Goal: Task Accomplishment & Management: Complete application form

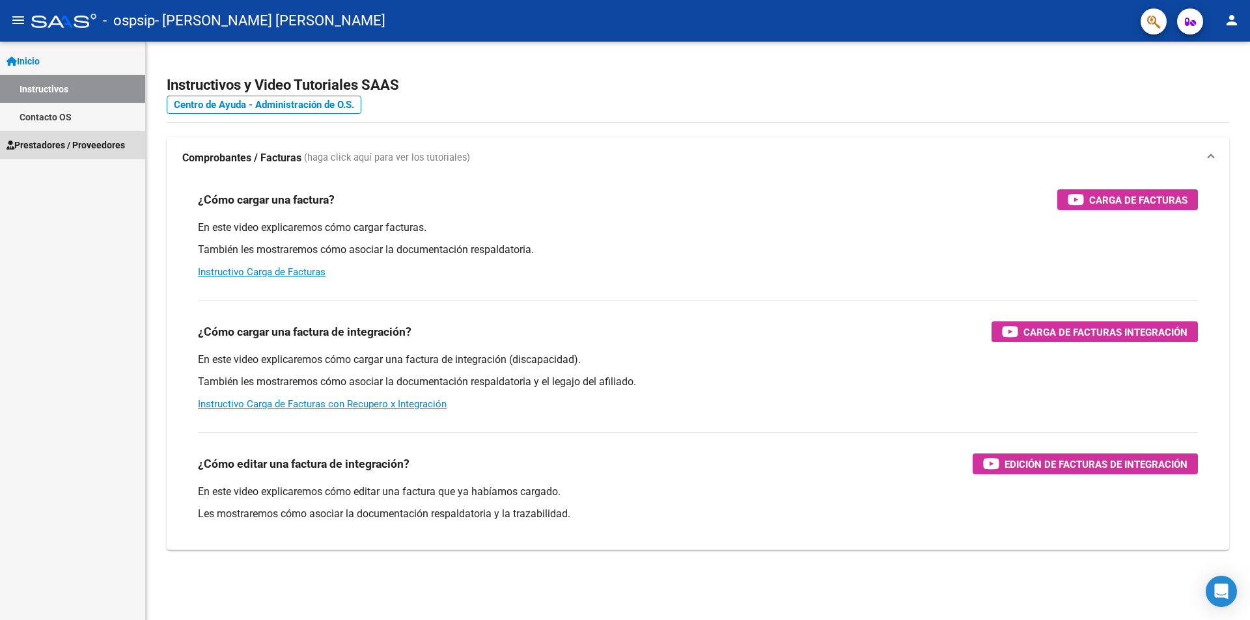
click at [61, 143] on span "Prestadores / Proveedores" at bounding box center [66, 145] width 118 height 14
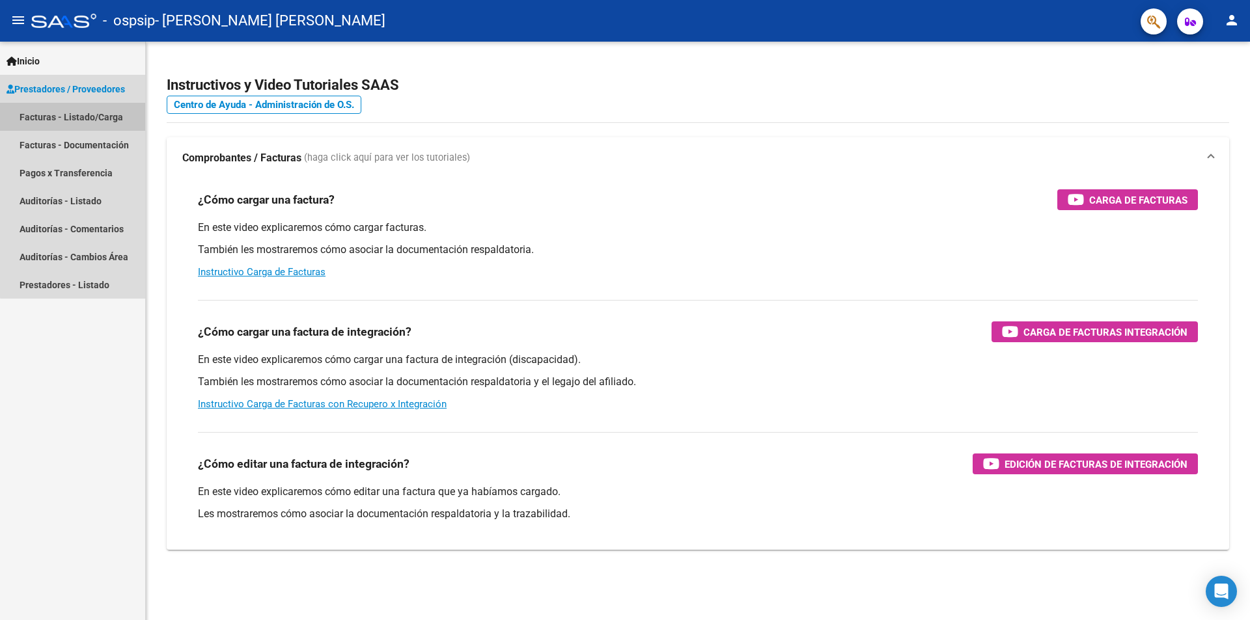
click at [80, 120] on link "Facturas - Listado/Carga" at bounding box center [72, 117] width 145 height 28
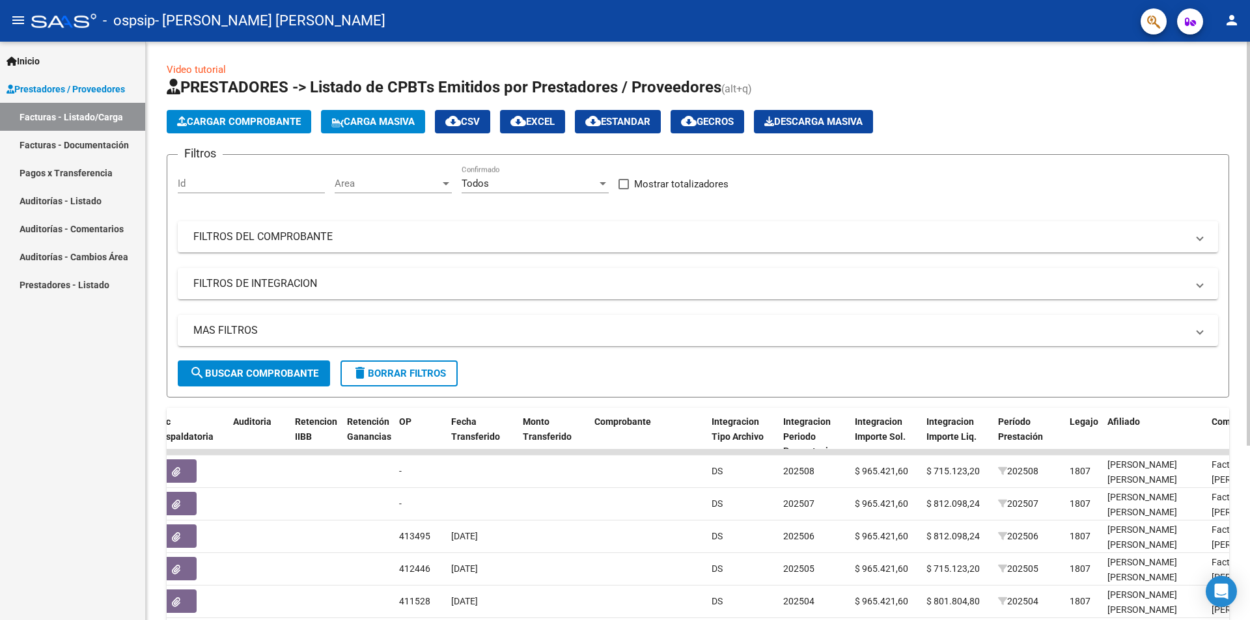
click at [238, 123] on span "Cargar Comprobante" at bounding box center [239, 122] width 124 height 12
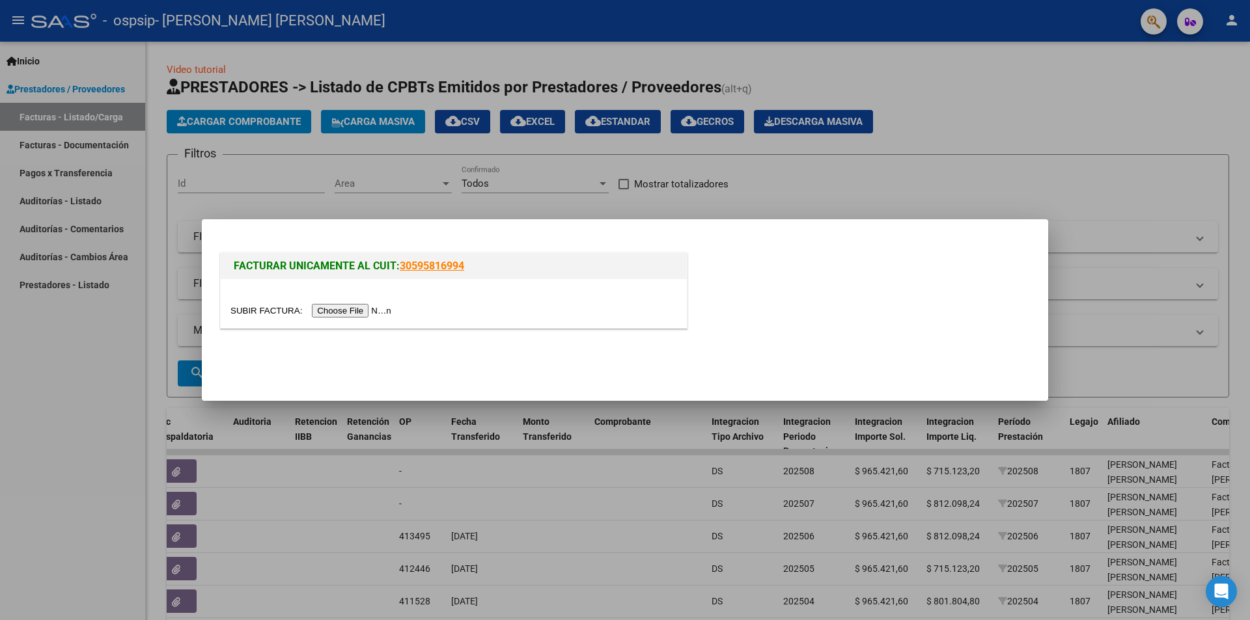
click at [354, 309] on input "file" at bounding box center [312, 311] width 165 height 14
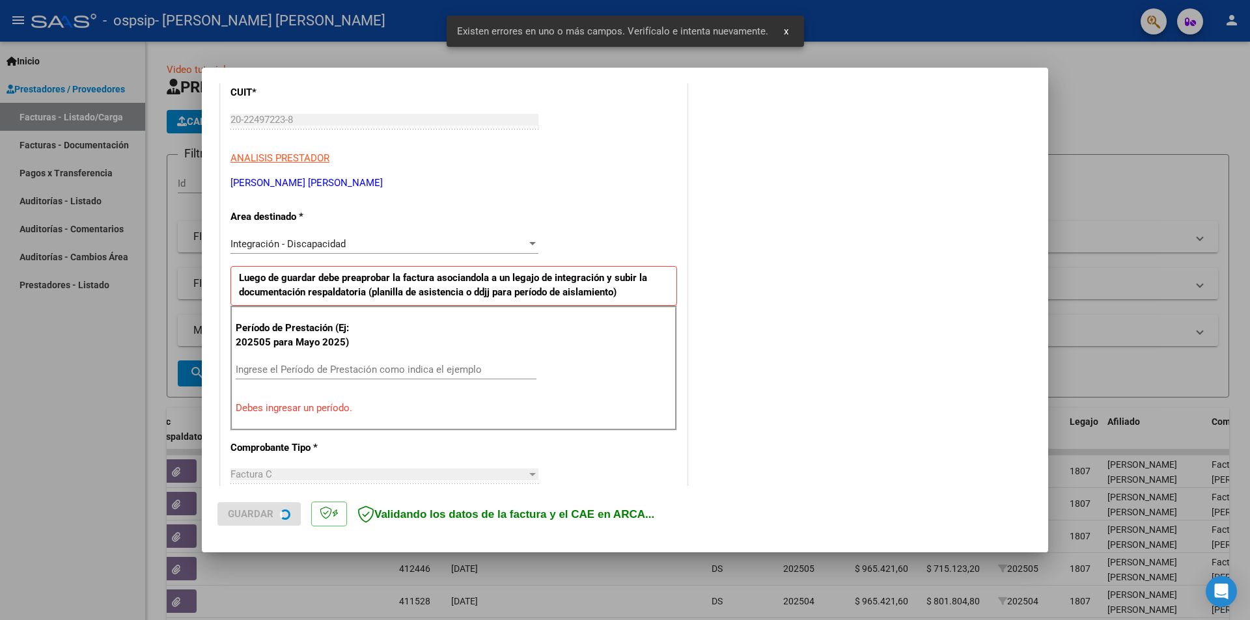
scroll to position [227, 0]
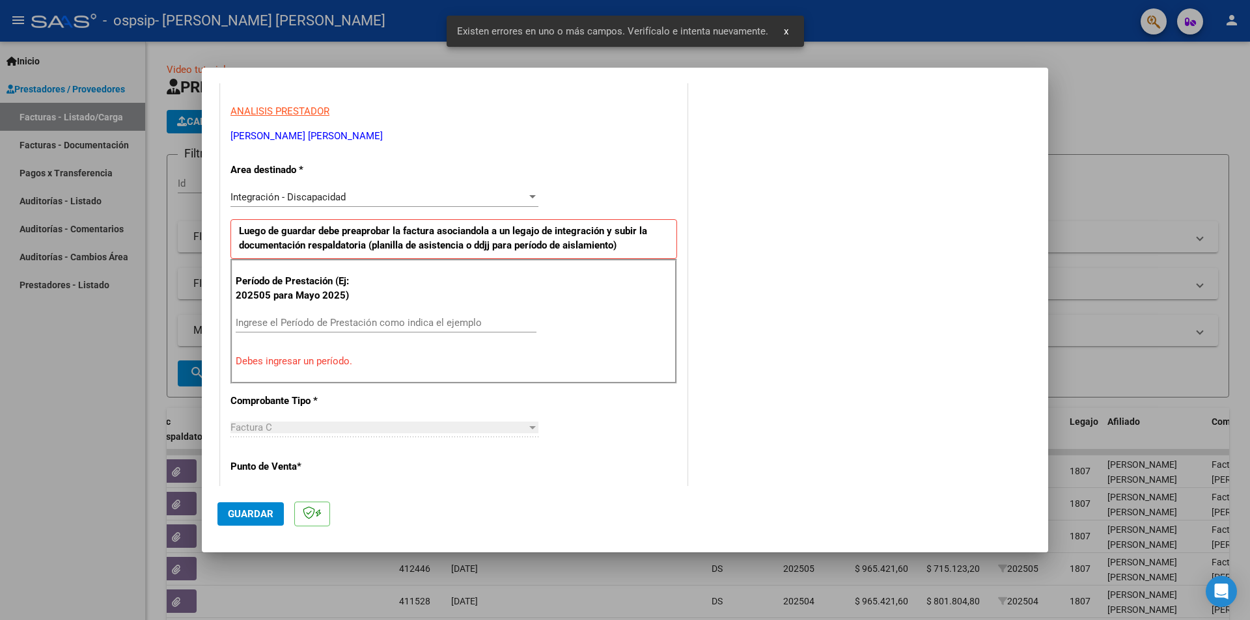
click at [309, 323] on input "Ingrese el Período de Prestación como indica el ejemplo" at bounding box center [386, 323] width 301 height 12
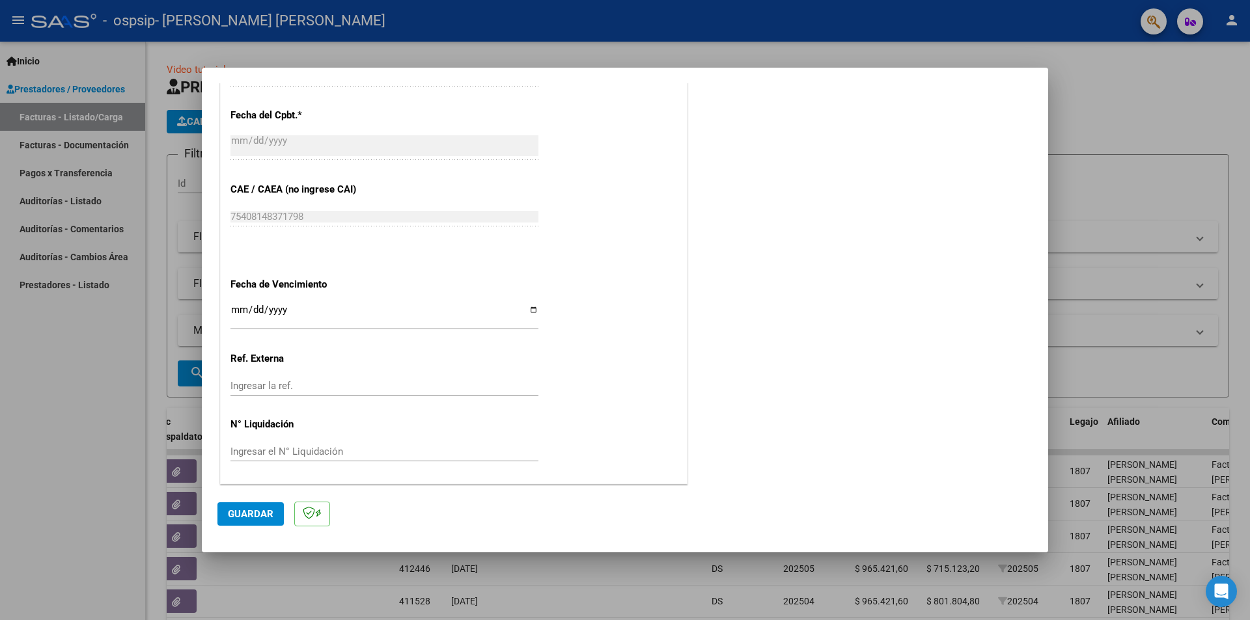
scroll to position [743, 0]
type input "202509"
click at [236, 303] on div "Ingresar la fecha" at bounding box center [384, 315] width 308 height 28
click at [528, 308] on input "Ingresar la fecha" at bounding box center [384, 314] width 308 height 21
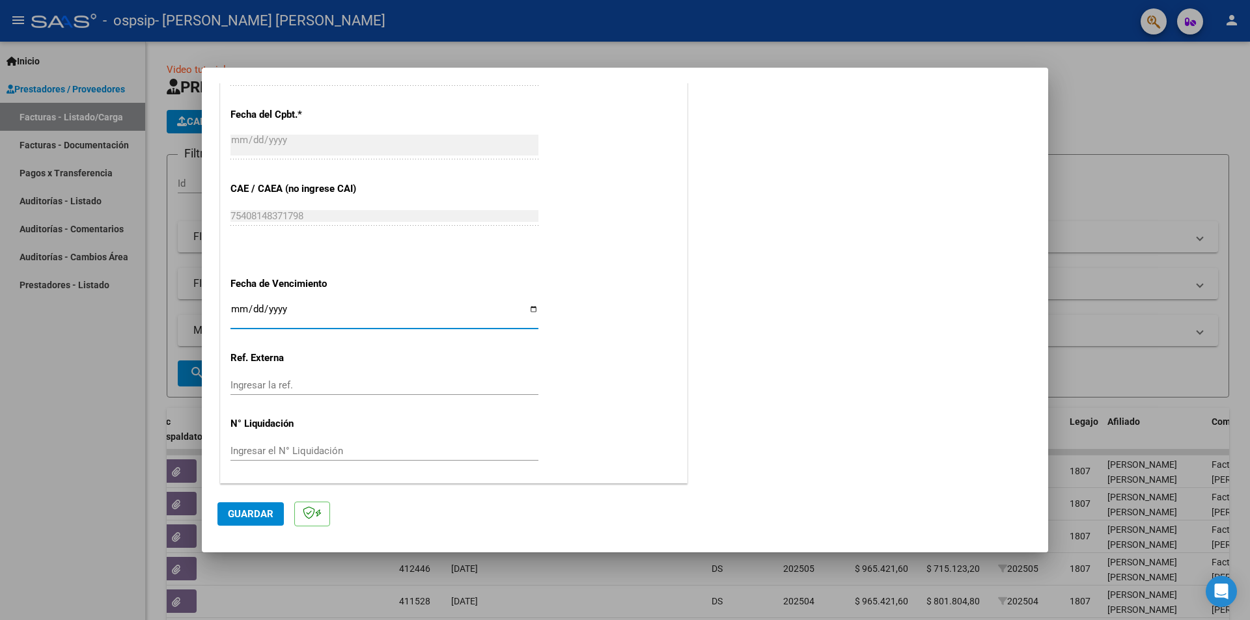
type input "[DATE]"
click at [269, 515] on span "Guardar" at bounding box center [251, 514] width 46 height 12
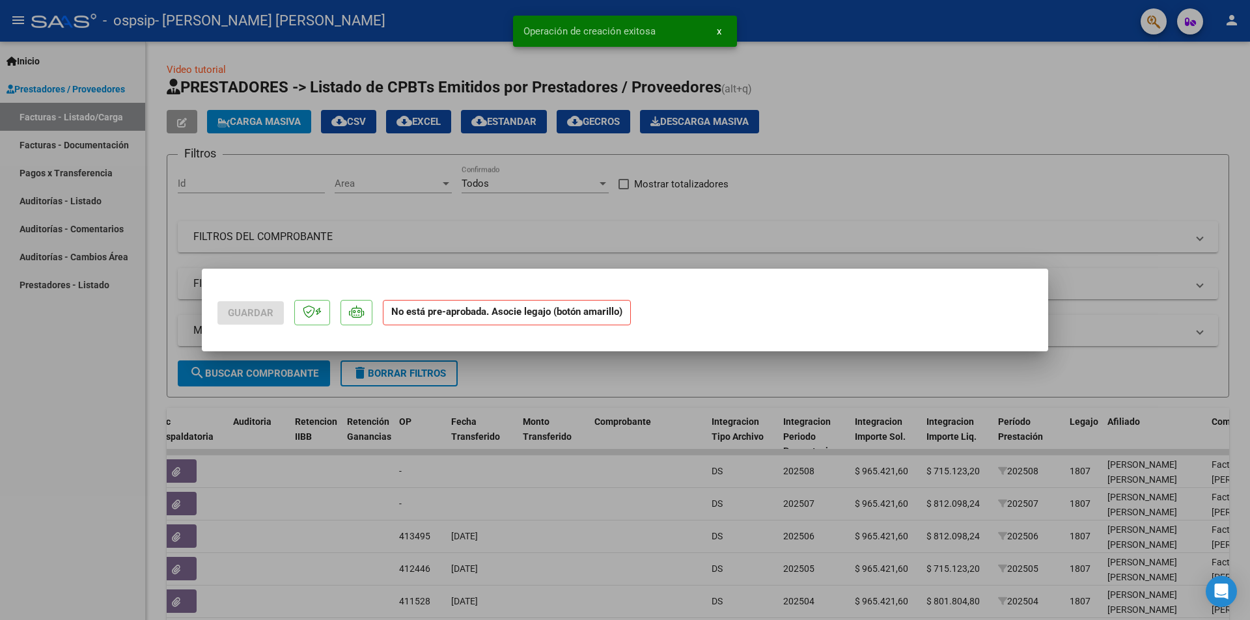
scroll to position [0, 0]
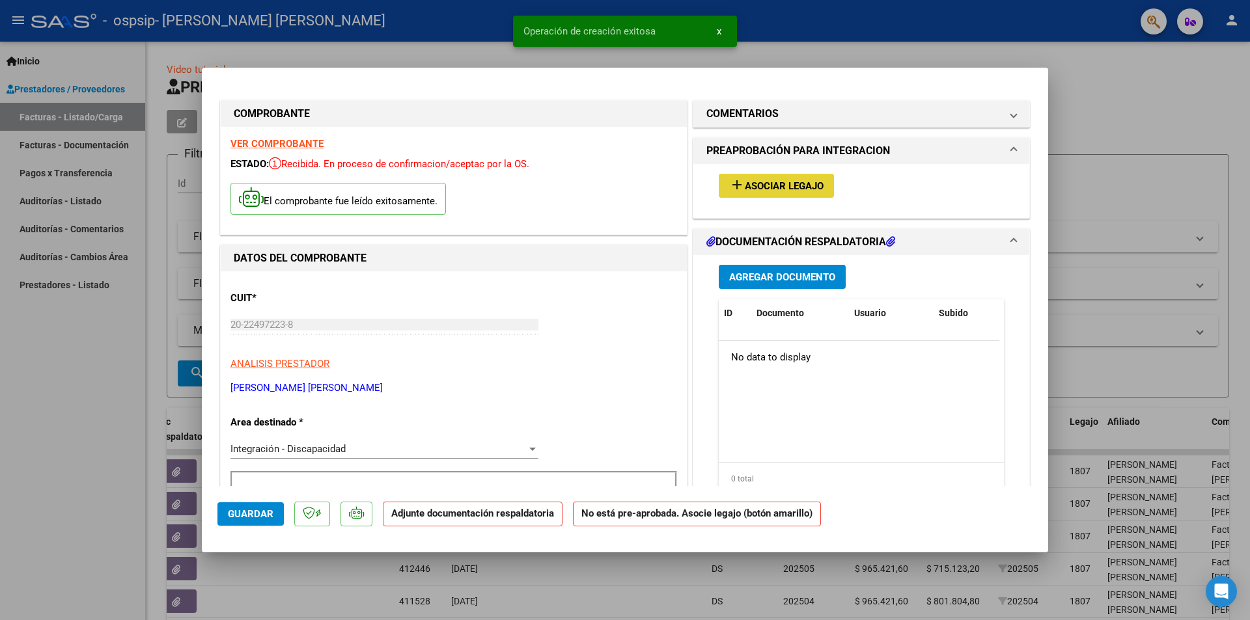
click at [773, 182] on span "Asociar Legajo" at bounding box center [784, 186] width 79 height 12
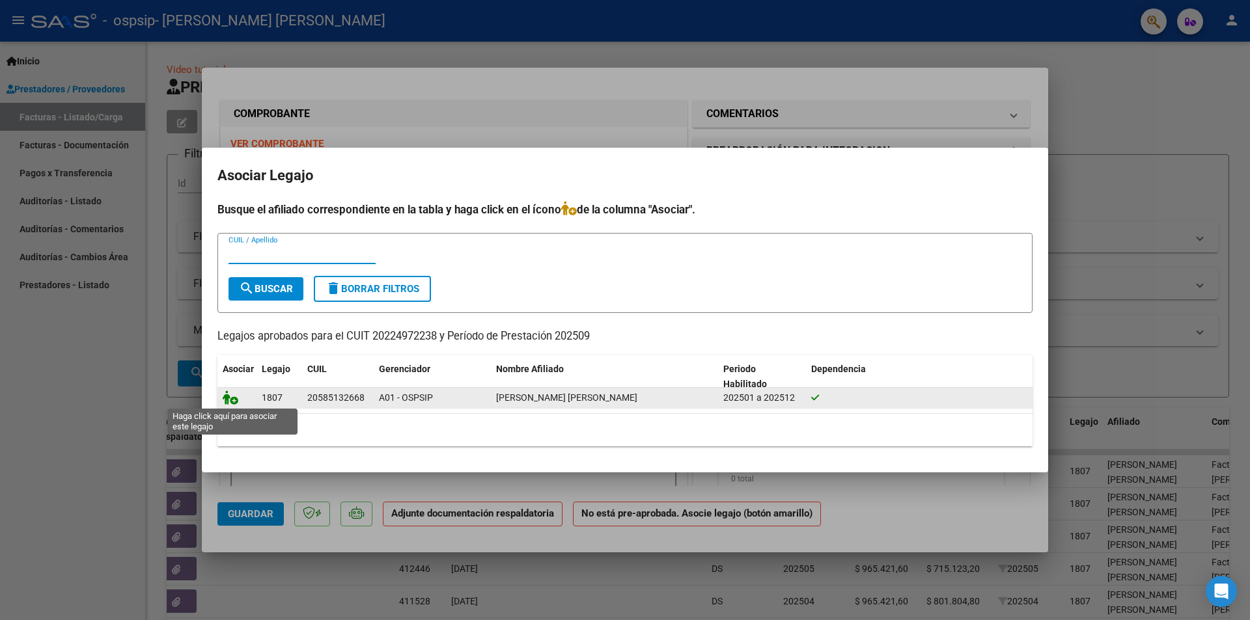
click at [233, 401] on icon at bounding box center [231, 398] width 16 height 14
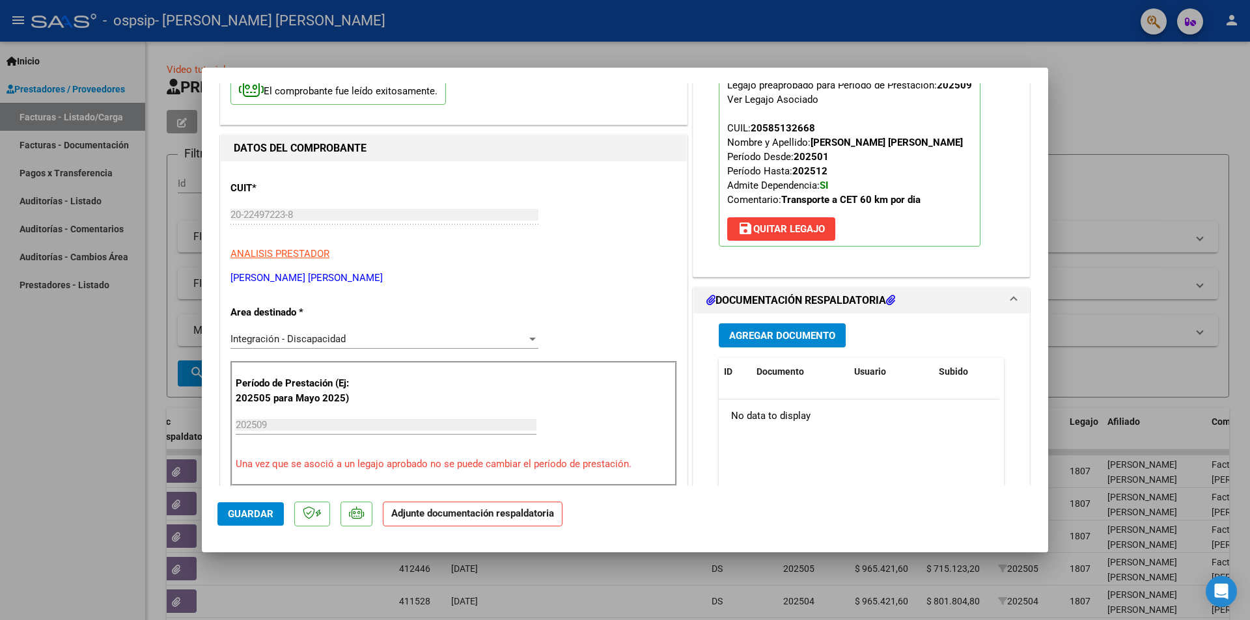
scroll to position [130, 0]
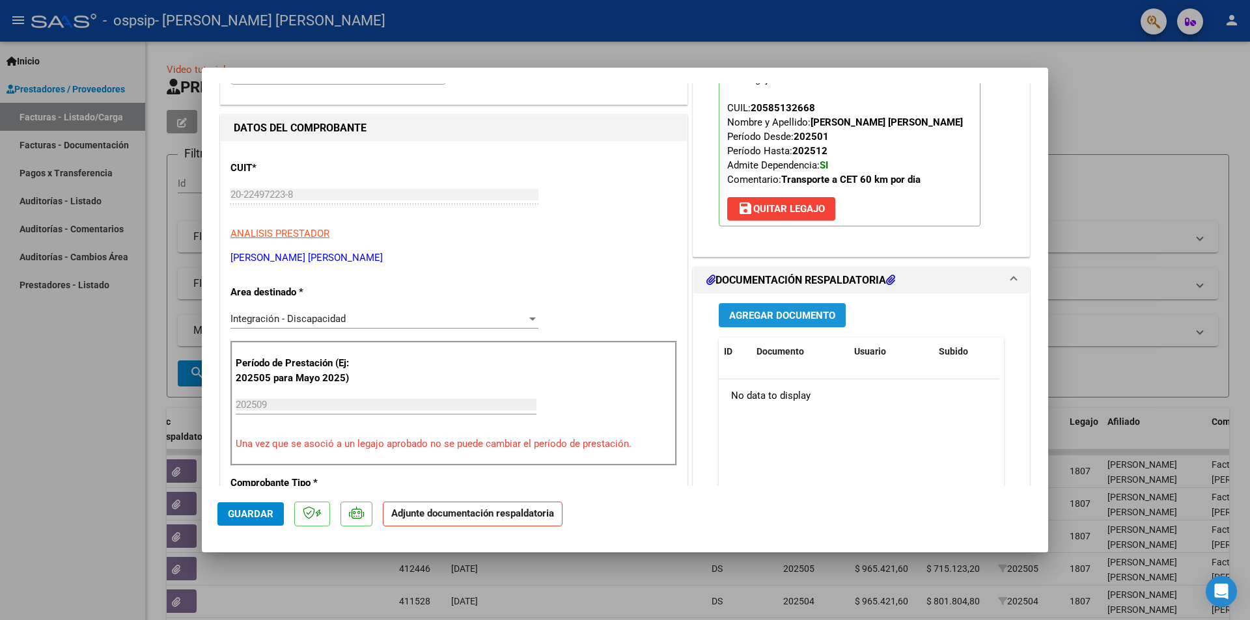
click at [806, 318] on span "Agregar Documento" at bounding box center [782, 316] width 106 height 12
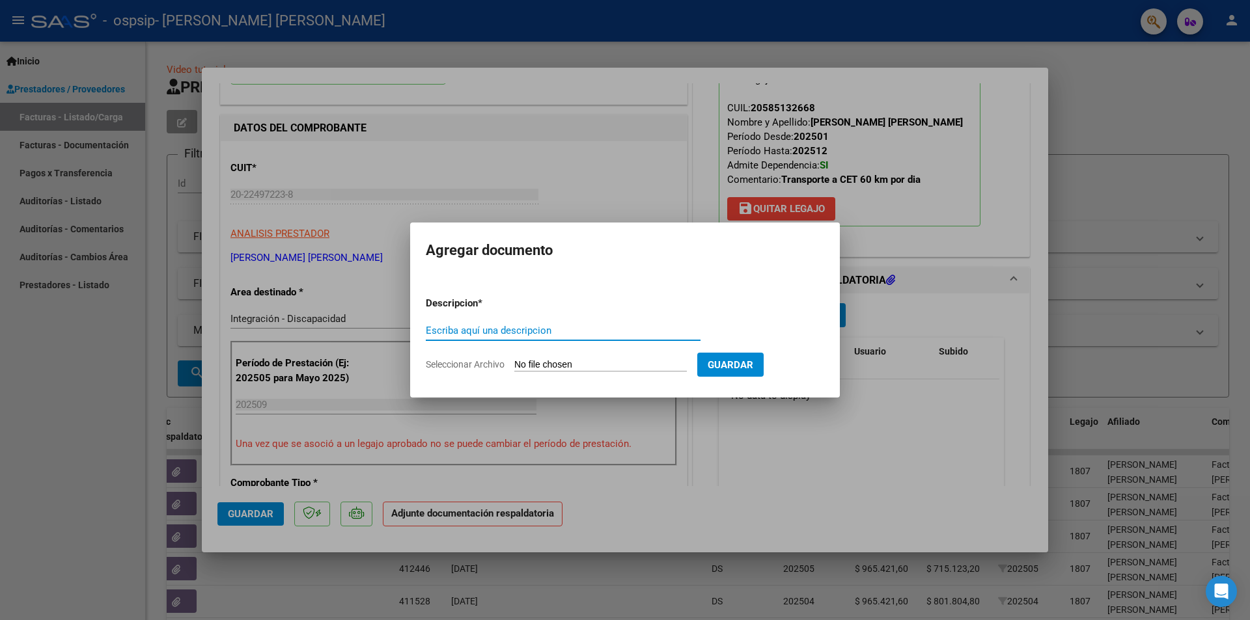
click at [588, 364] on input "Seleccionar Archivo" at bounding box center [600, 365] width 172 height 12
type input "C:\fakepath\PLANILLA DE ASISTENCIA_SEPTIEMBRE2025_MAXIMILIANO_BEDOYA.pdf"
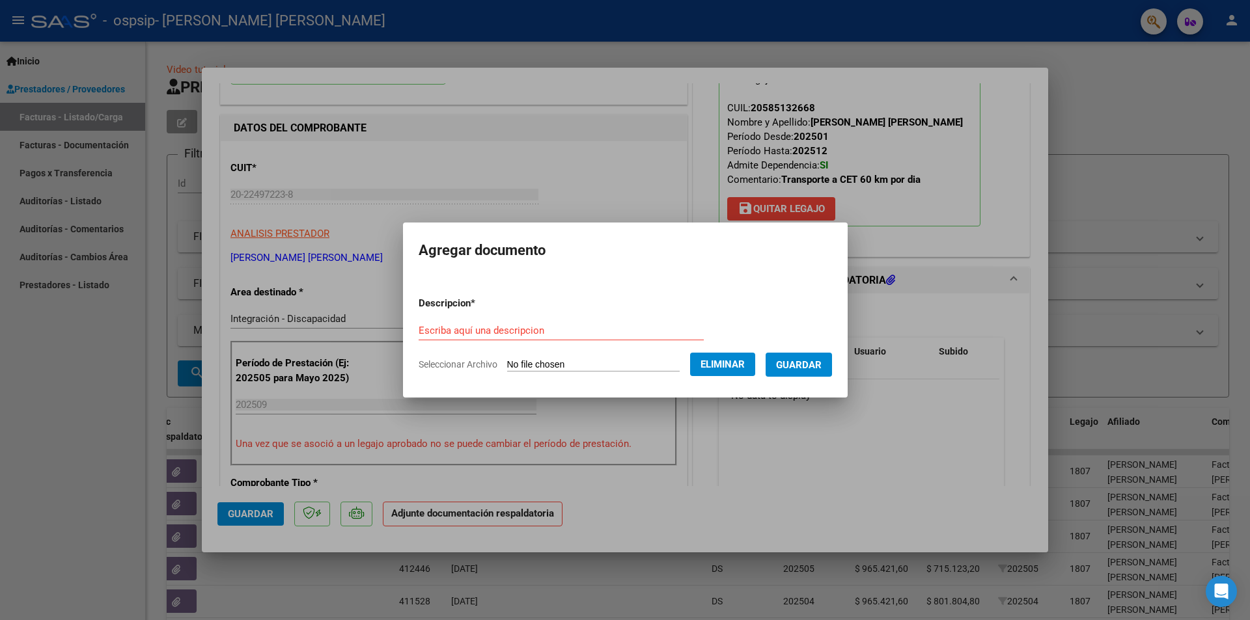
click at [504, 328] on input "Escriba aquí una descripcion" at bounding box center [561, 331] width 285 height 12
click at [419, 329] on input "planilla de asistencia - Septiembre 2025 - Maximiliano Bedoya" at bounding box center [561, 331] width 285 height 12
type input "Planilla de asistencia - Septiembre 2025 - Maximiliano Bedoya"
click at [798, 361] on span "Guardar" at bounding box center [799, 365] width 46 height 12
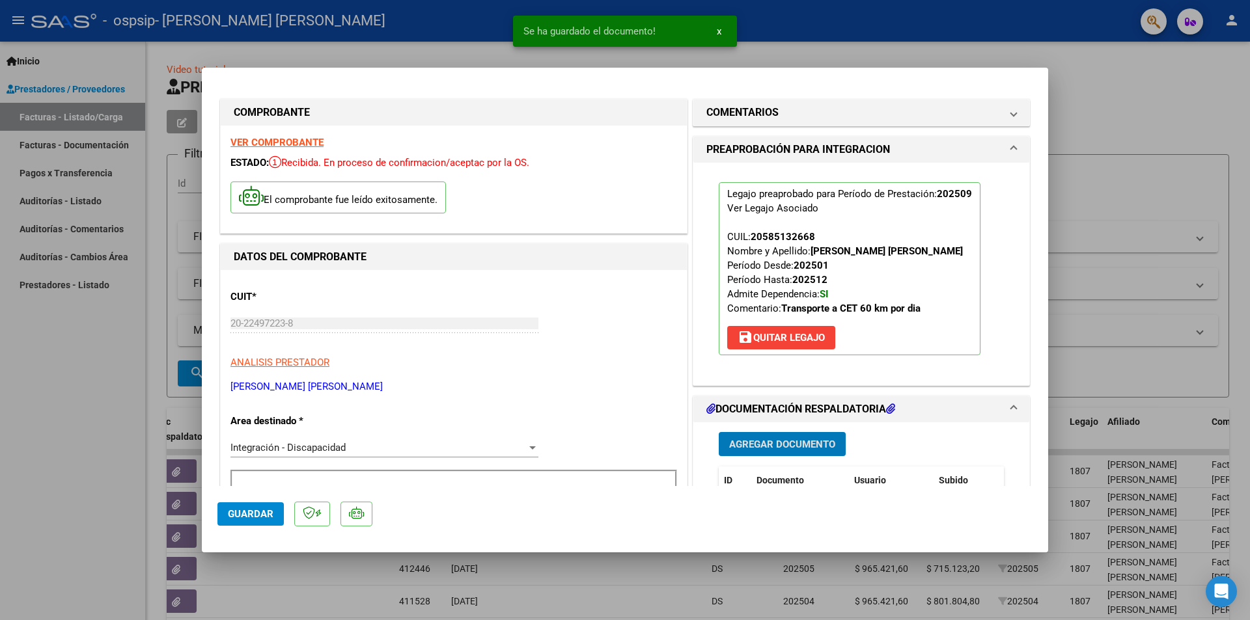
scroll to position [0, 0]
click at [823, 107] on mat-panel-title "COMENTARIOS" at bounding box center [853, 114] width 294 height 16
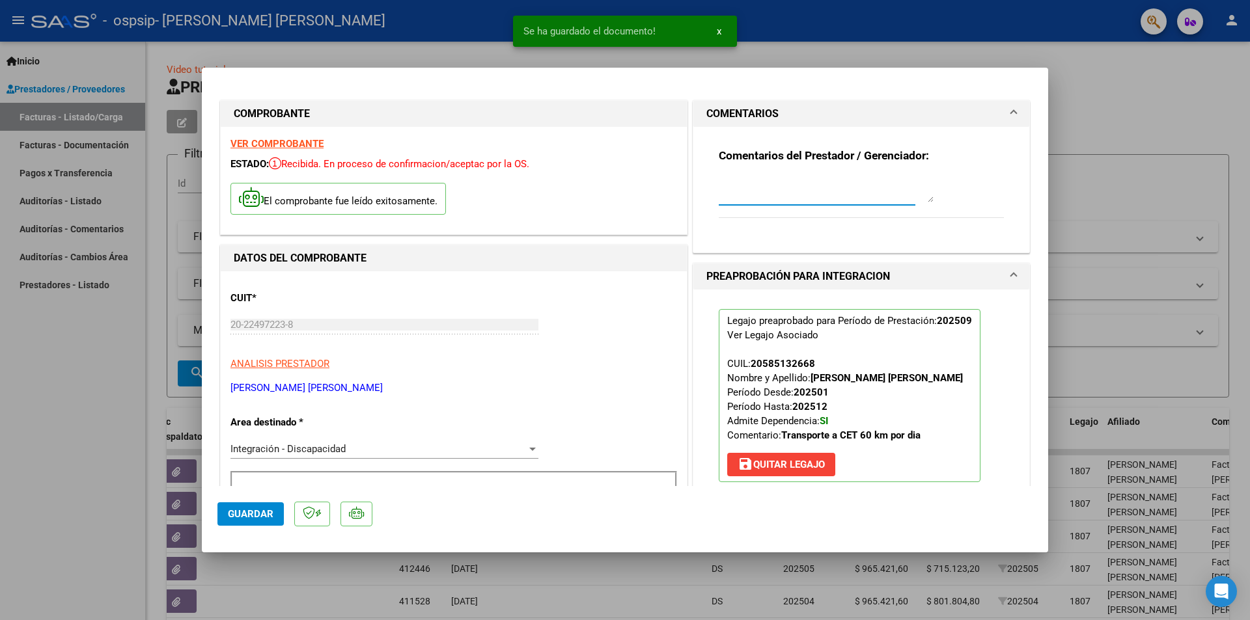
click at [758, 193] on textarea at bounding box center [826, 189] width 215 height 26
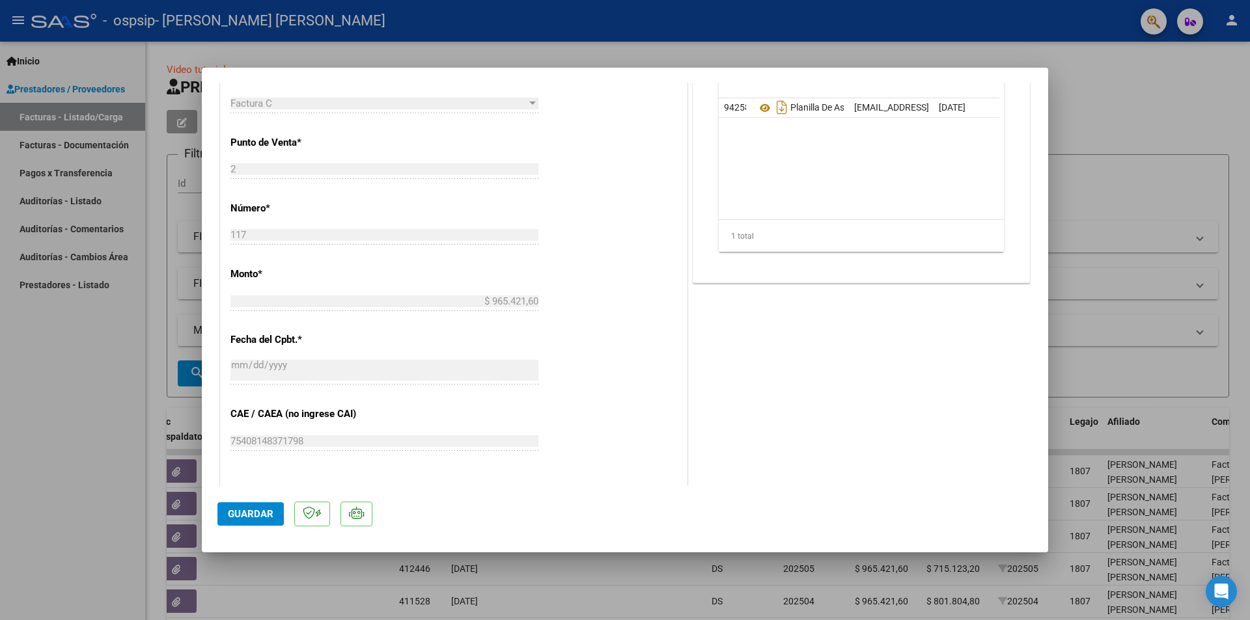
scroll to position [586, 0]
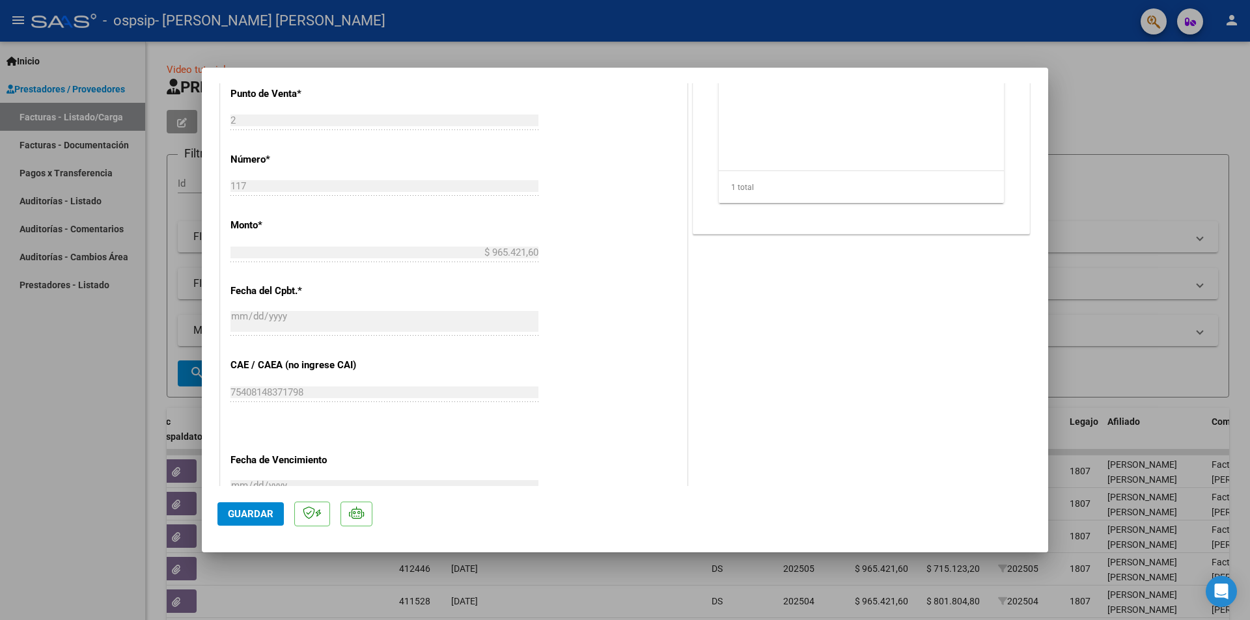
type textarea "Factura N° 117 - Septiembre 2025 - Maximiliano Bedoya"
click at [266, 519] on span "Guardar" at bounding box center [251, 514] width 46 height 12
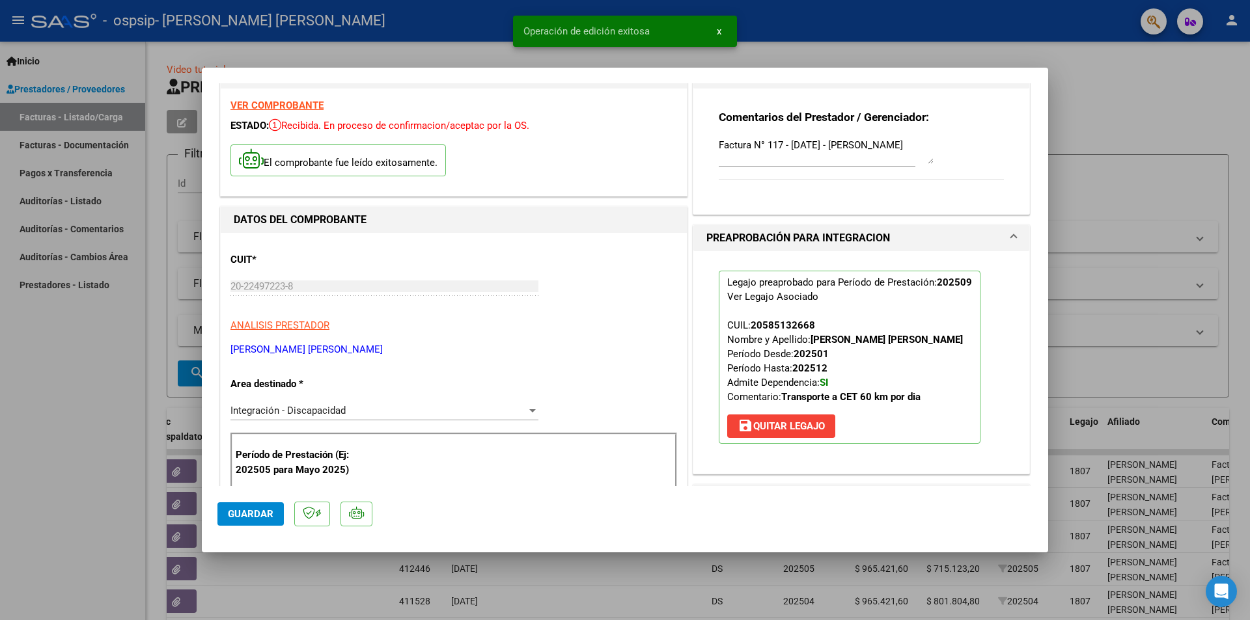
scroll to position [0, 0]
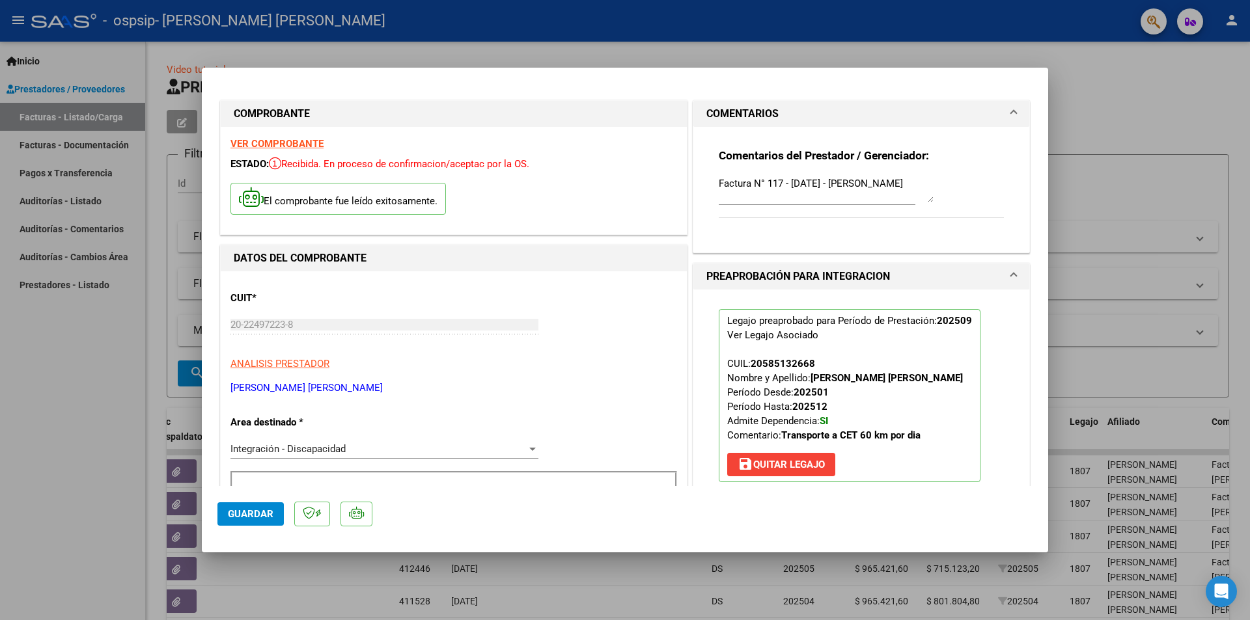
click at [1146, 146] on div at bounding box center [625, 310] width 1250 height 620
type input "$ 0,00"
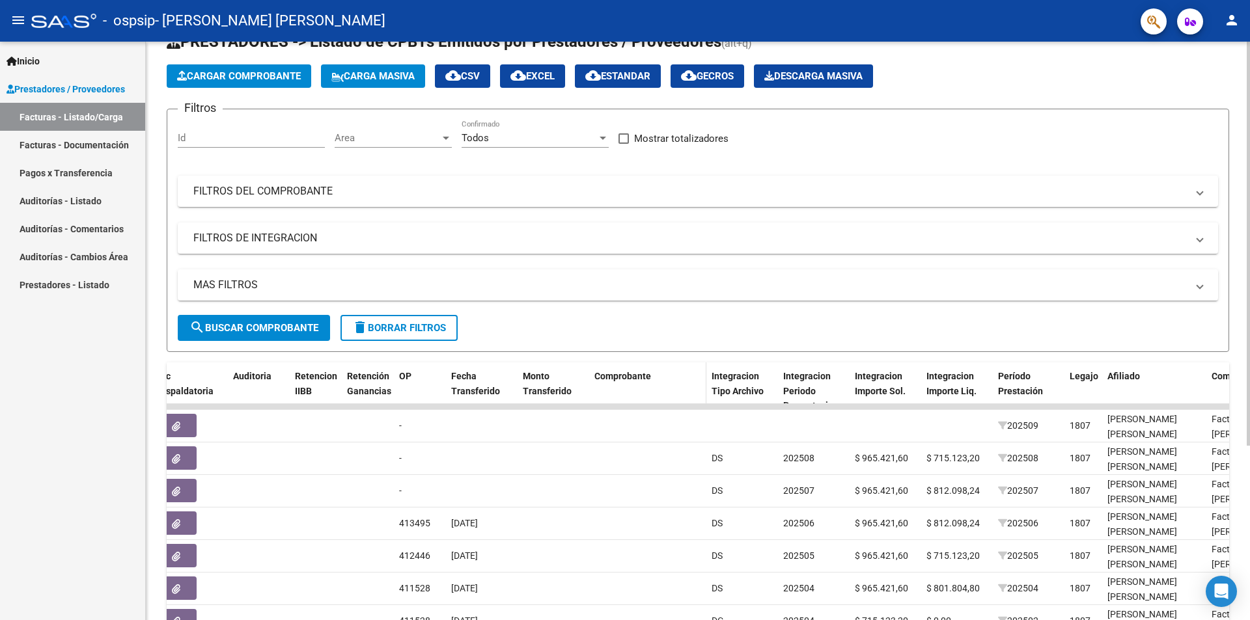
scroll to position [65, 0]
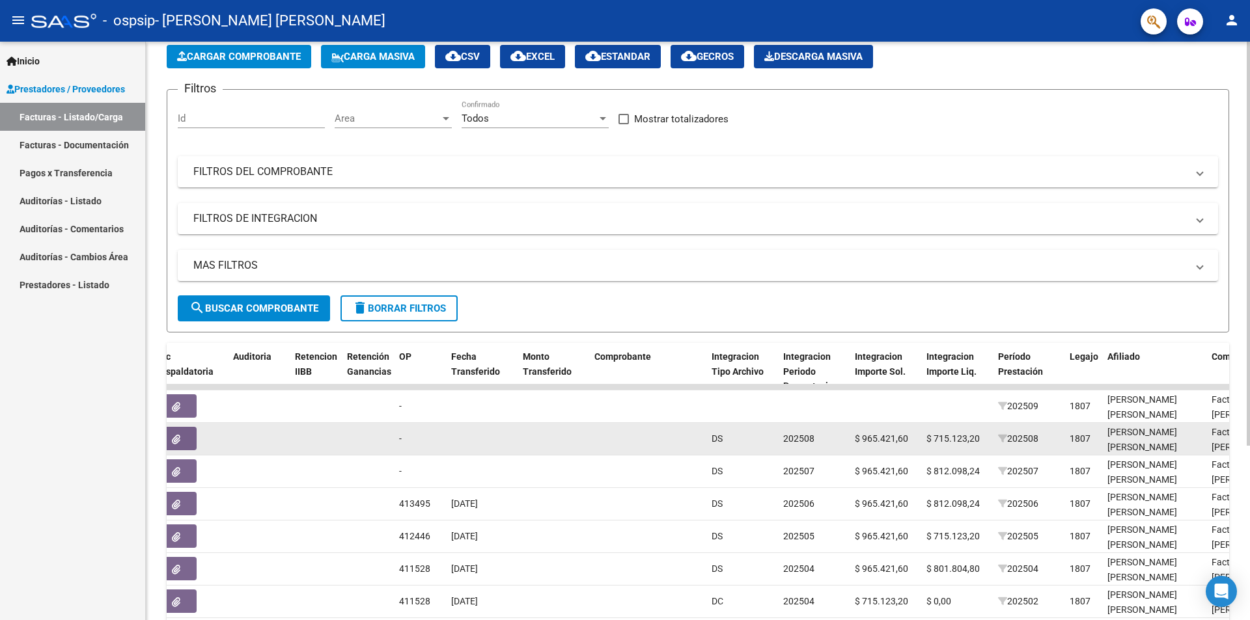
click at [183, 441] on button "button" at bounding box center [176, 438] width 42 height 23
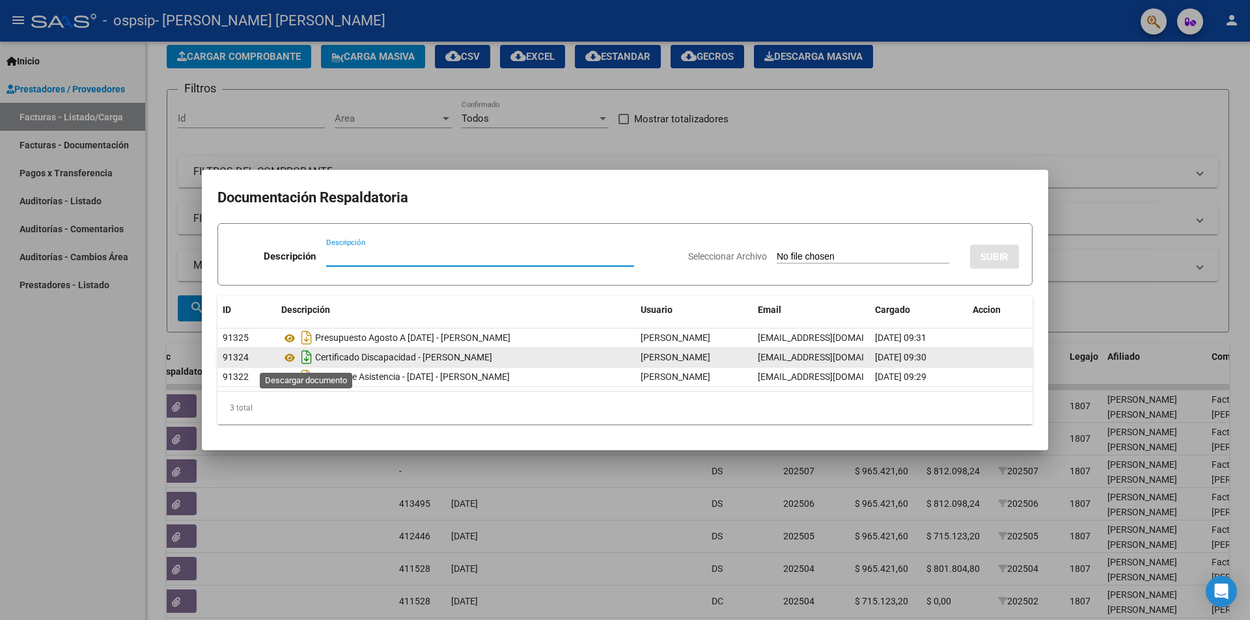
click at [303, 356] on icon "Descargar documento" at bounding box center [306, 357] width 17 height 21
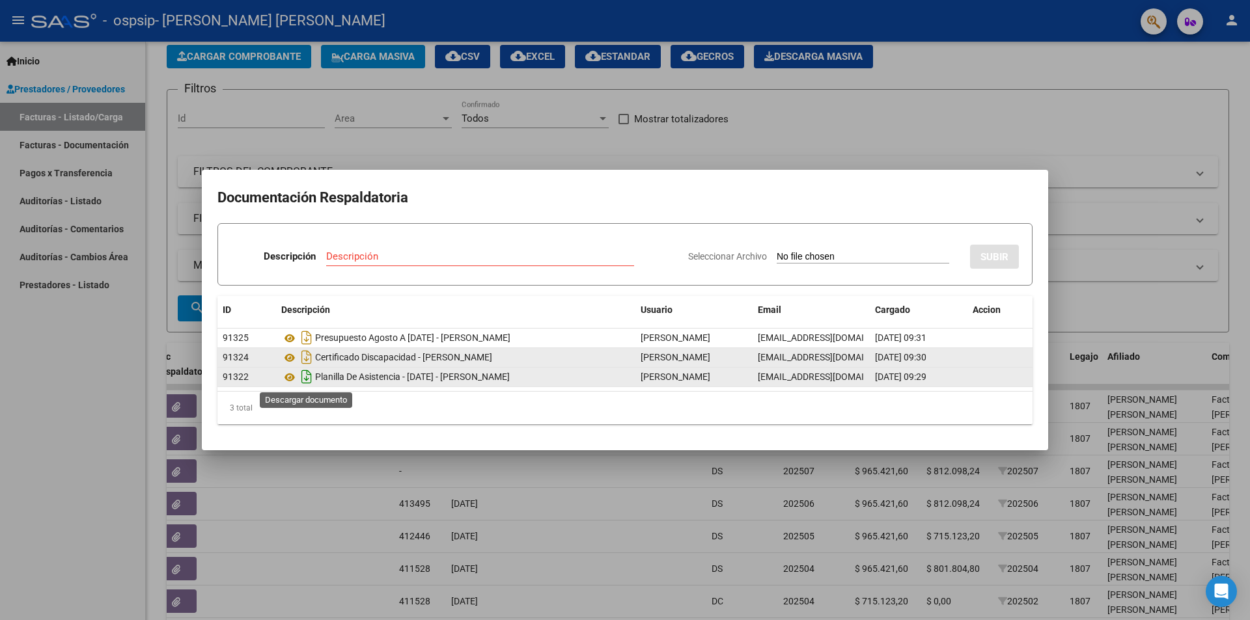
click at [306, 381] on icon "Descargar documento" at bounding box center [306, 376] width 17 height 21
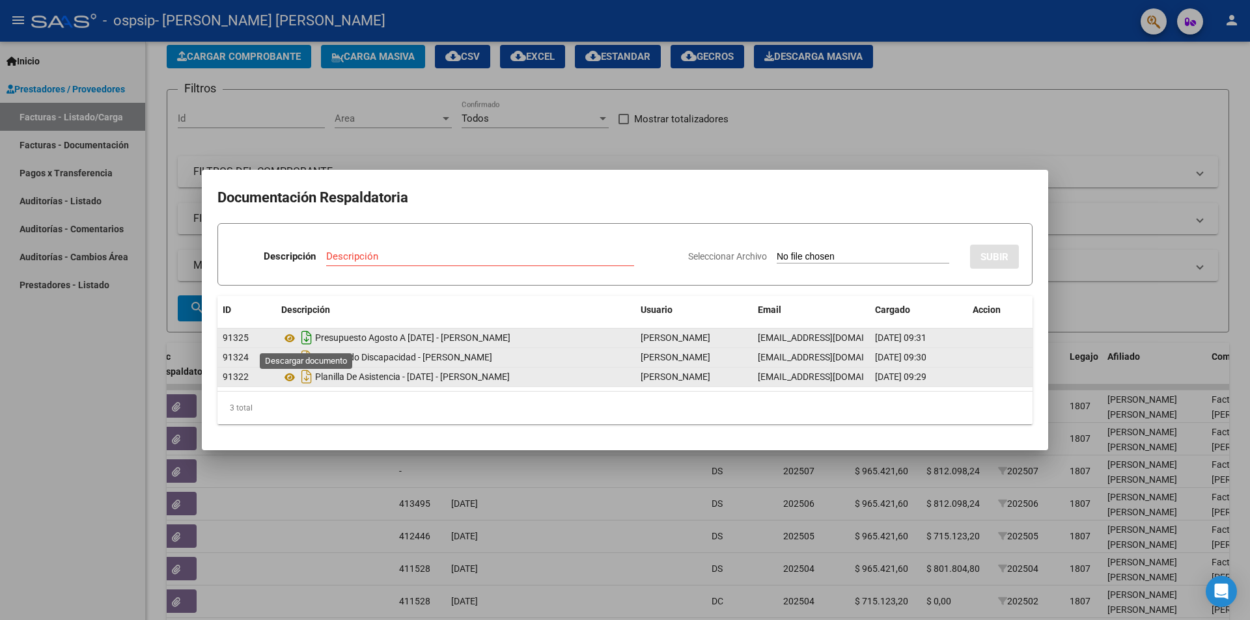
click at [306, 337] on icon "Descargar documento" at bounding box center [306, 337] width 17 height 21
click at [1055, 194] on div at bounding box center [625, 310] width 1250 height 620
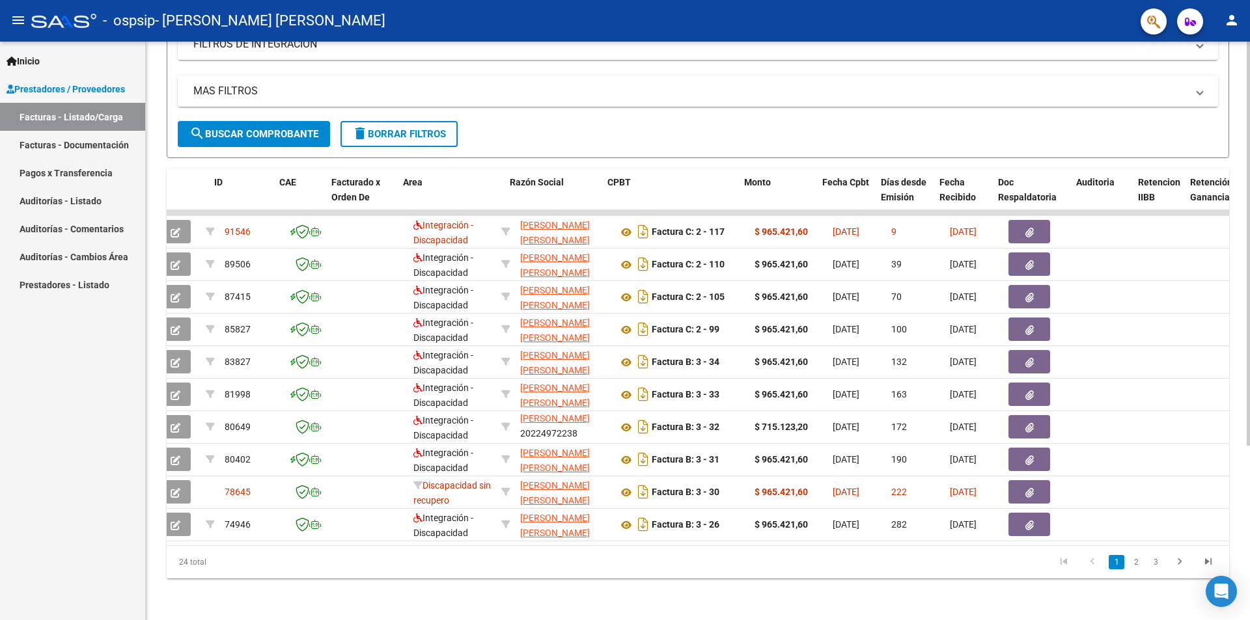
scroll to position [0, 0]
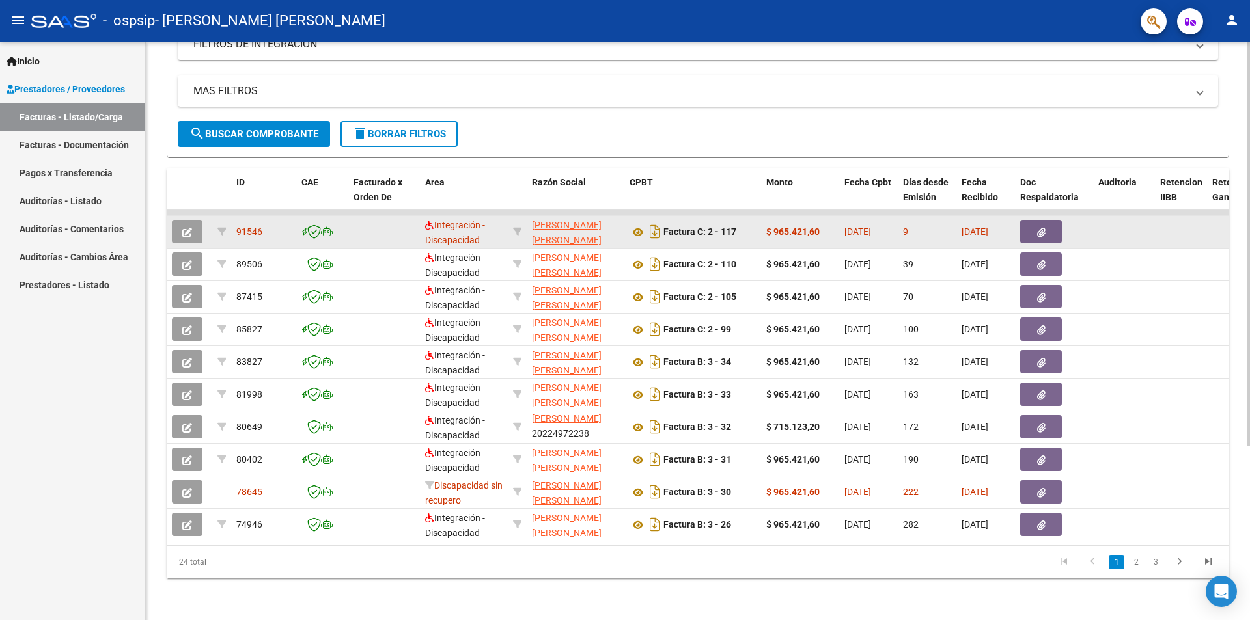
click at [178, 223] on button "button" at bounding box center [187, 231] width 31 height 23
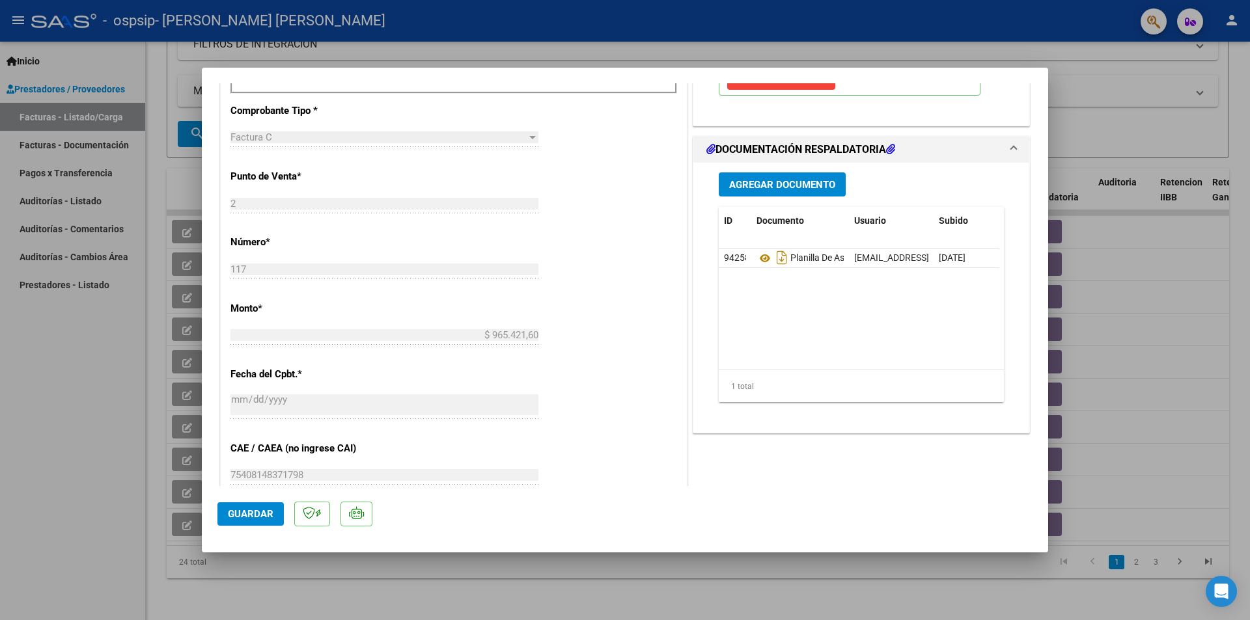
scroll to position [456, 0]
click at [777, 187] on span "Agregar Documento" at bounding box center [782, 184] width 106 height 12
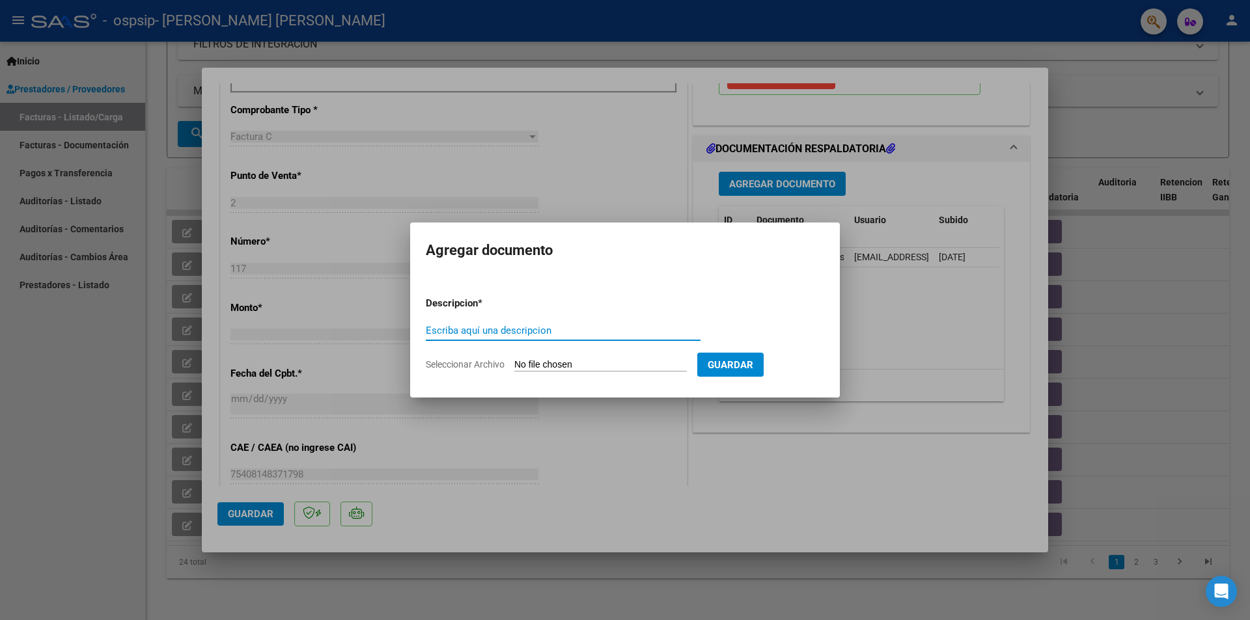
click at [562, 364] on input "Seleccionar Archivo" at bounding box center [600, 365] width 172 height 12
type input "C:\fakepath\20224972238-FACTURA_C-2-110-ANEXO-CERTIFICADO DISCAPACIDAD - MAXIMI…"
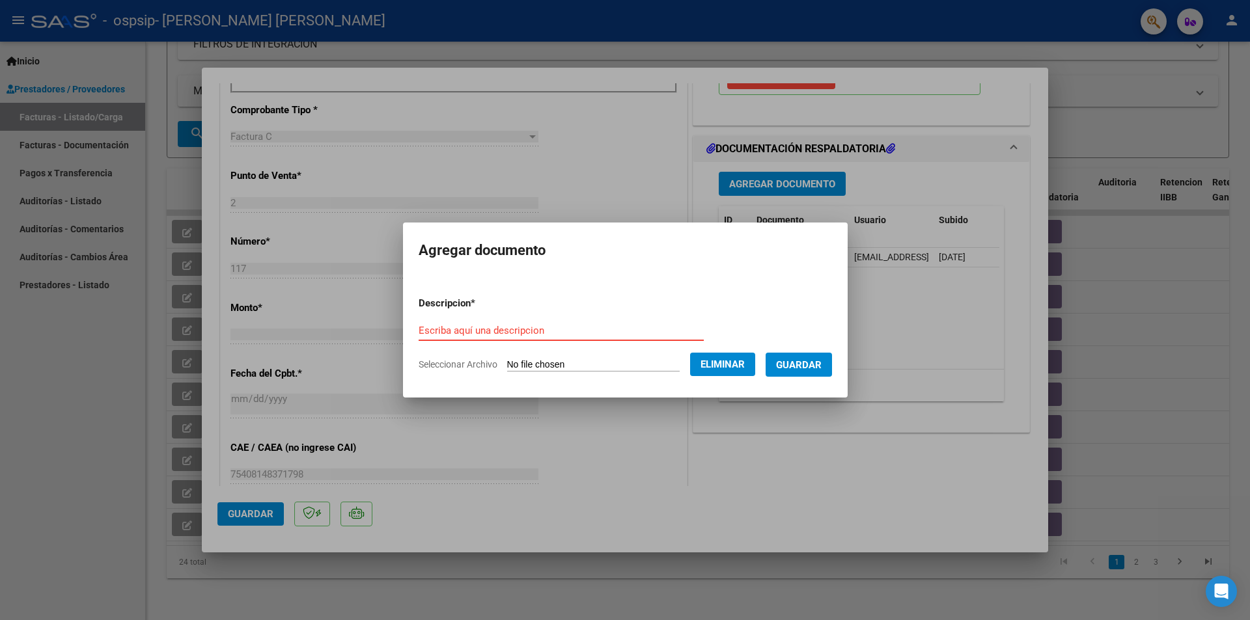
click at [469, 318] on form "Descripcion * Escriba aquí una descripcion Seleccionar Archivo Eliminar Guardar" at bounding box center [625, 333] width 413 height 95
type input "Certificado de Discapacidad - Maximiliano Bedoya"
click at [806, 362] on span "Guardar" at bounding box center [799, 365] width 46 height 12
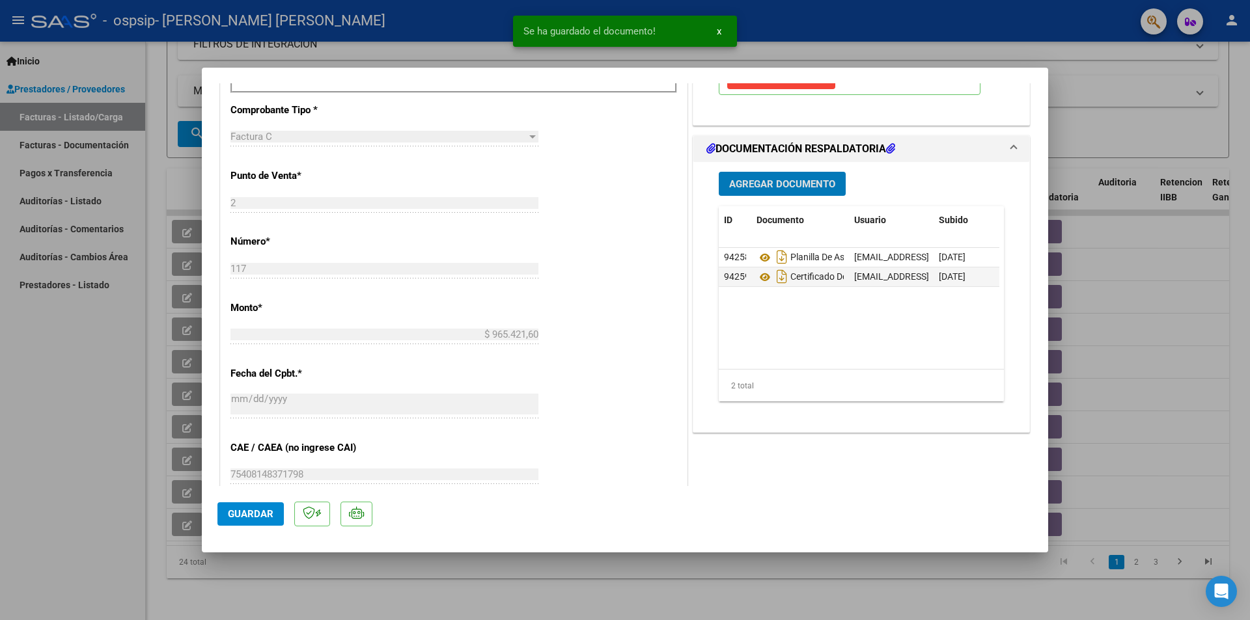
click at [803, 185] on span "Agregar Documento" at bounding box center [782, 184] width 106 height 12
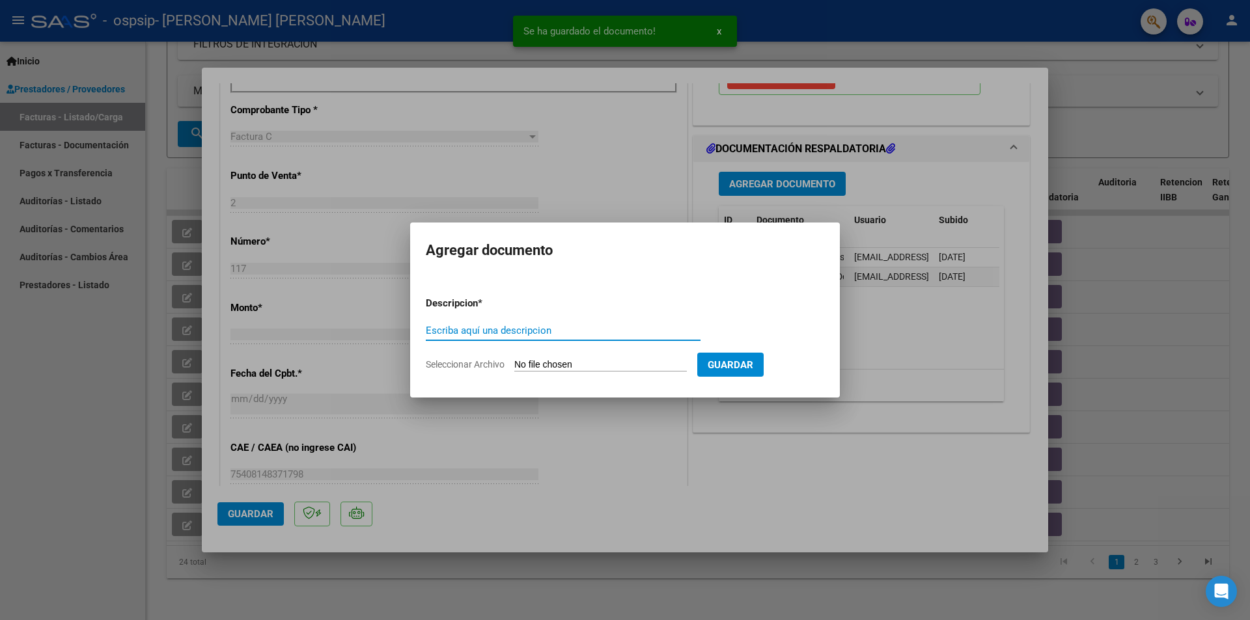
click at [548, 362] on input "Seleccionar Archivo" at bounding box center [600, 365] width 172 height 12
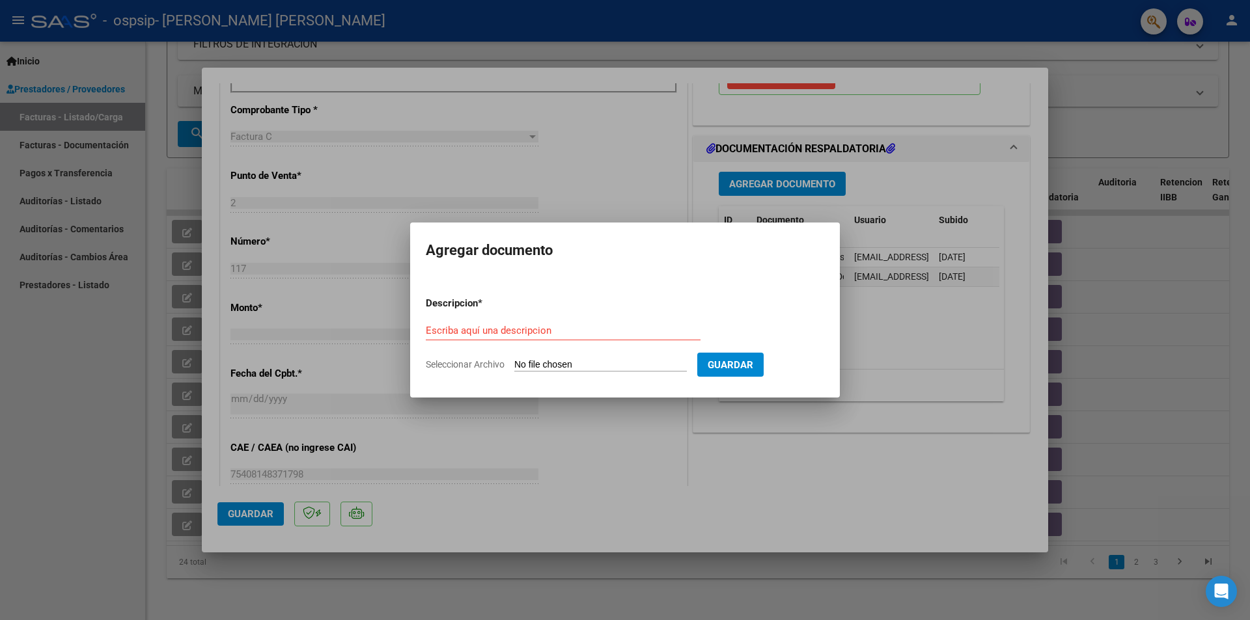
click at [555, 363] on input "Seleccionar Archivo" at bounding box center [600, 365] width 172 height 12
click at [560, 361] on input "Seleccionar Archivo" at bounding box center [600, 365] width 172 height 12
type input "C:\fakepath\Presupuesto Enero a Diciembre 2025 - Maximiliano Bedoya.pdf"
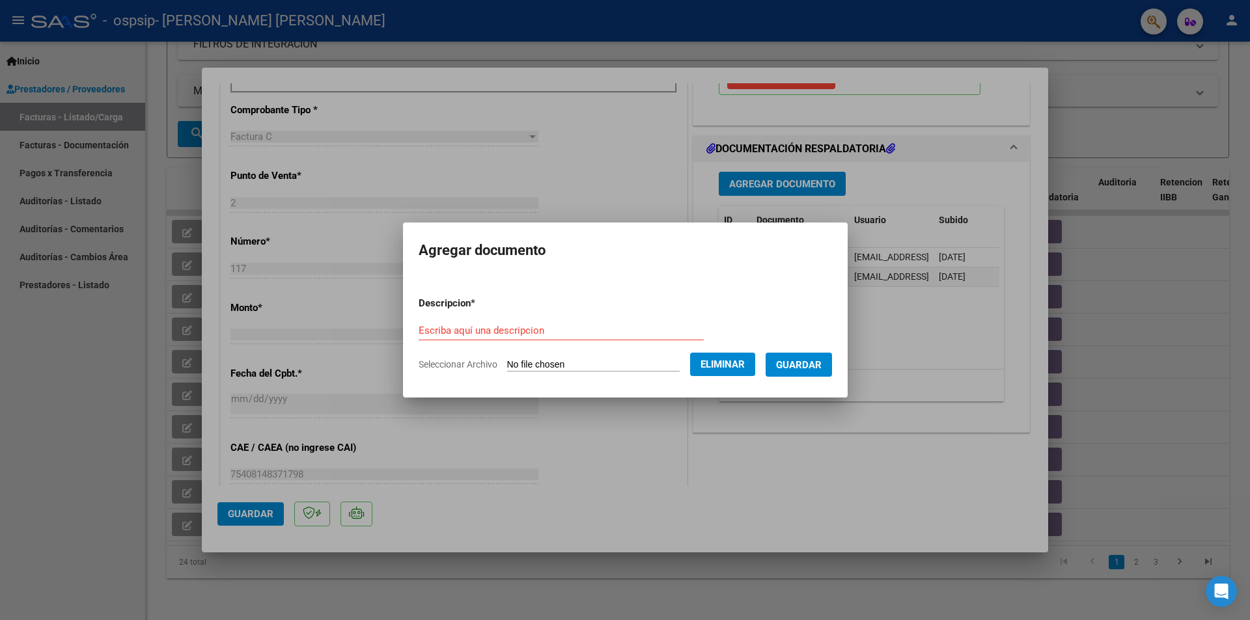
click at [480, 316] on form "Descripcion * Escriba aquí una descripcion Seleccionar Archivo Eliminar Guardar" at bounding box center [625, 333] width 413 height 95
click at [476, 328] on input "Escriba aquí una descripcion" at bounding box center [561, 331] width 285 height 12
paste input "Presupuesto Enero a Diciembre 2025 - Maximiliano Bedoya"
type input "Presupuesto Enero a Diciembre 2025 - Maximiliano Bedoya"
click at [803, 366] on span "Guardar" at bounding box center [799, 365] width 46 height 12
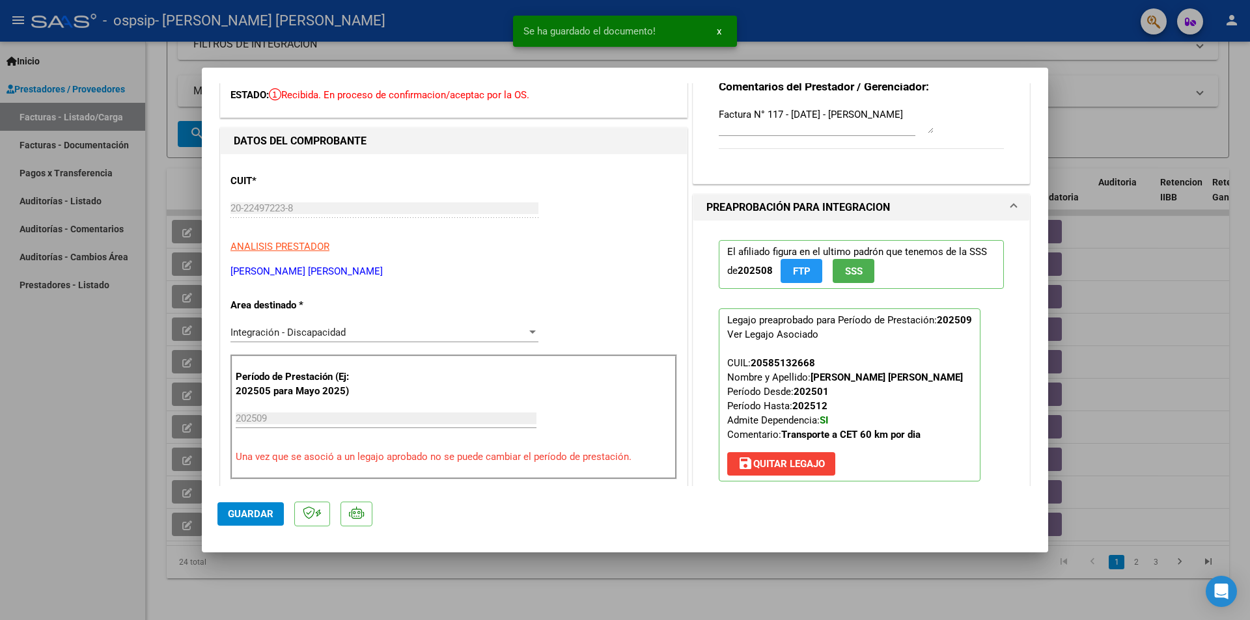
scroll to position [0, 0]
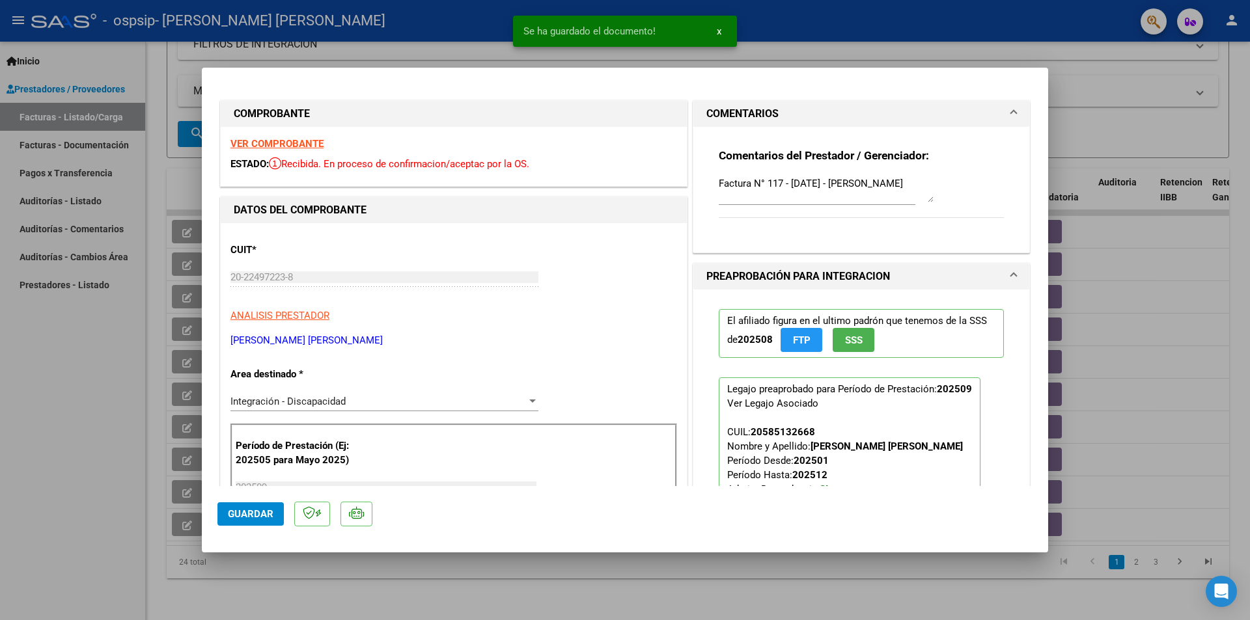
click at [1078, 142] on div at bounding box center [625, 310] width 1250 height 620
type input "$ 0,00"
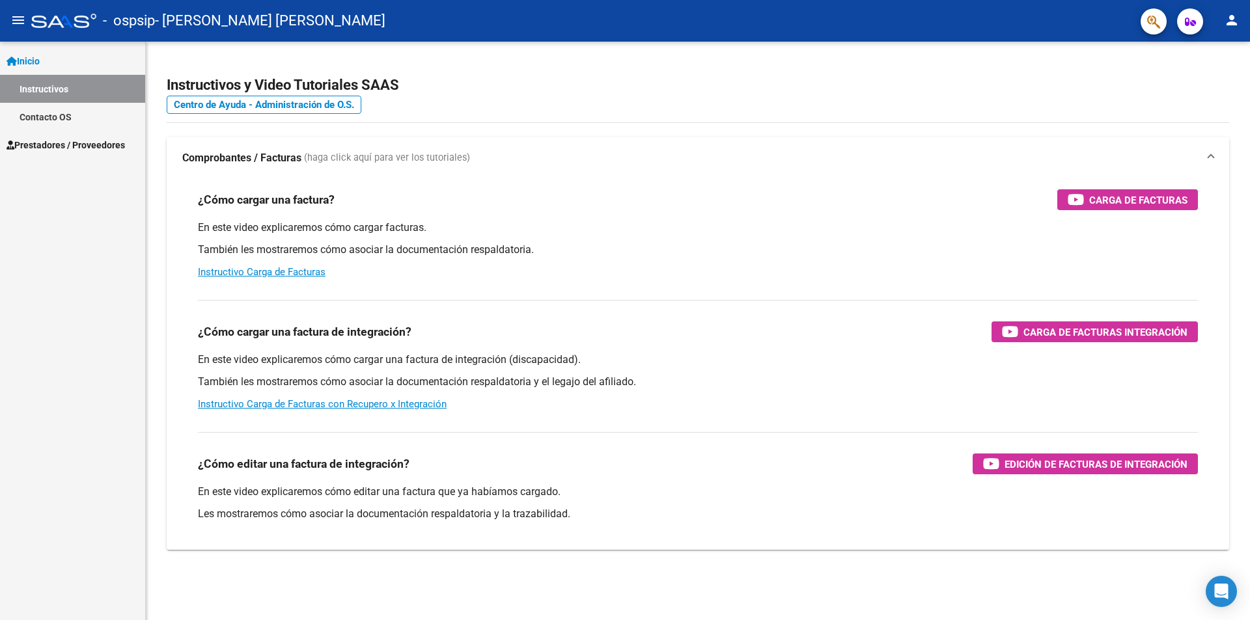
click at [64, 146] on span "Prestadores / Proveedores" at bounding box center [66, 145] width 118 height 14
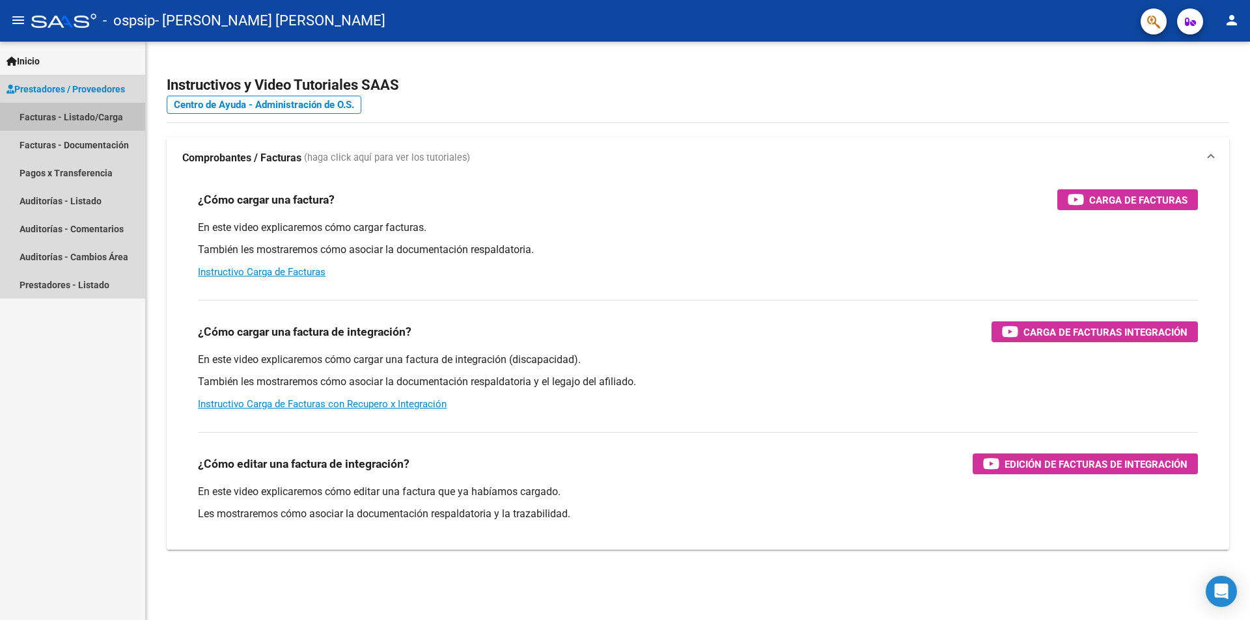
click at [76, 123] on link "Facturas - Listado/Carga" at bounding box center [72, 117] width 145 height 28
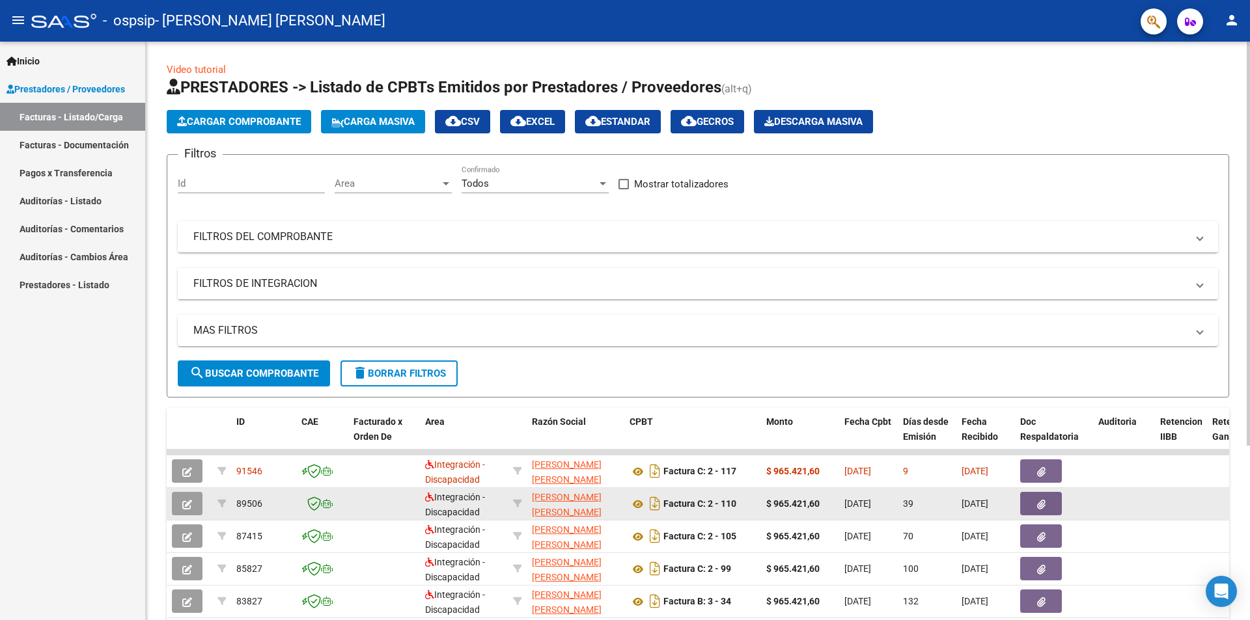
click at [1038, 508] on icon "button" at bounding box center [1041, 505] width 8 height 10
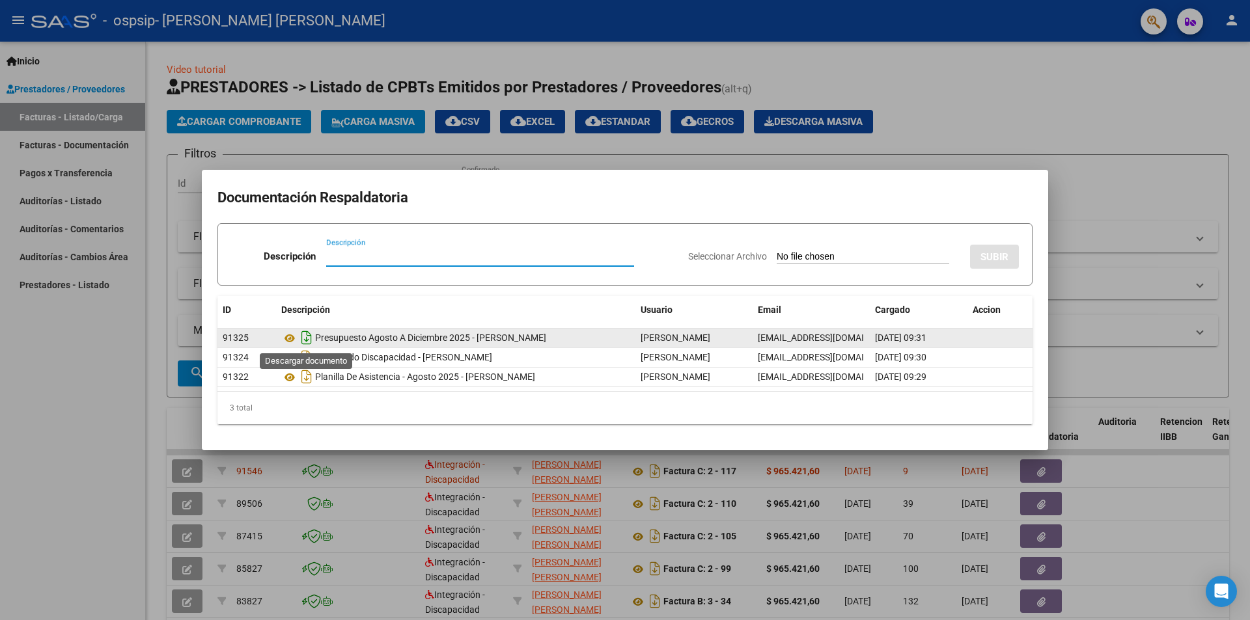
click at [306, 335] on icon "Descargar documento" at bounding box center [306, 337] width 17 height 21
click at [1088, 237] on div at bounding box center [625, 310] width 1250 height 620
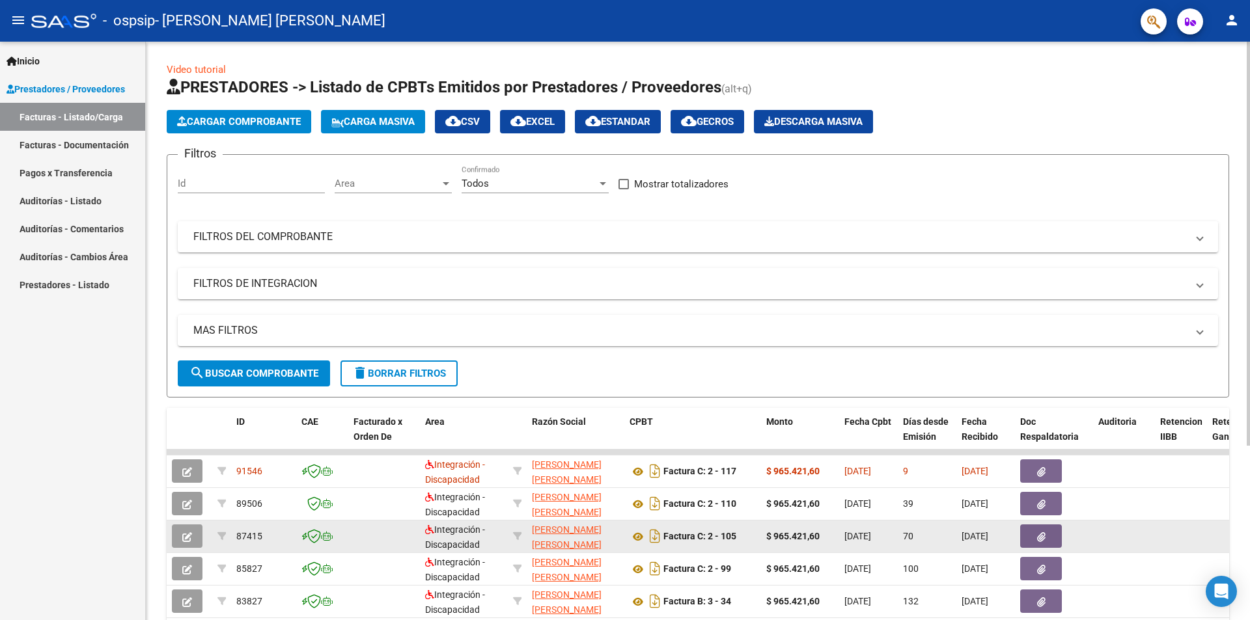
click at [1030, 545] on button "button" at bounding box center [1041, 536] width 42 height 23
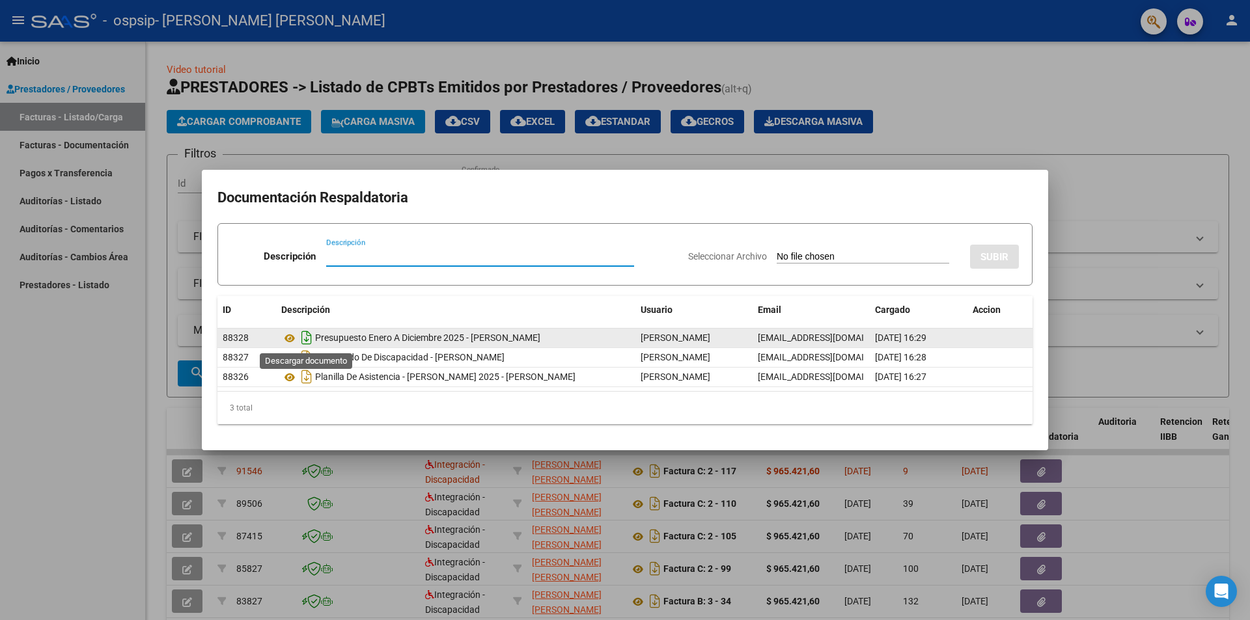
click at [311, 337] on icon "Descargar documento" at bounding box center [306, 337] width 17 height 21
click at [288, 338] on icon at bounding box center [289, 339] width 17 height 16
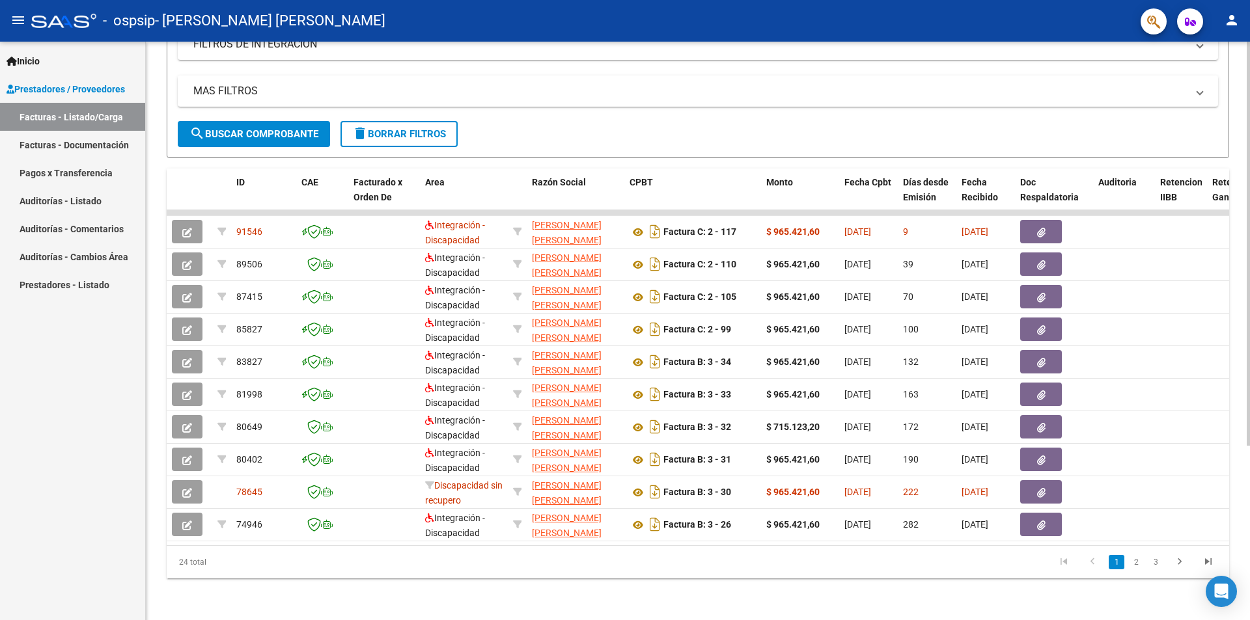
scroll to position [249, 0]
drag, startPoint x: 487, startPoint y: 545, endPoint x: 588, endPoint y: 534, distance: 101.5
click at [607, 538] on div "ID CAE Facturado x Orden De Area Razón Social CPBT Monto Fecha Cpbt Días desde …" at bounding box center [698, 374] width 1062 height 410
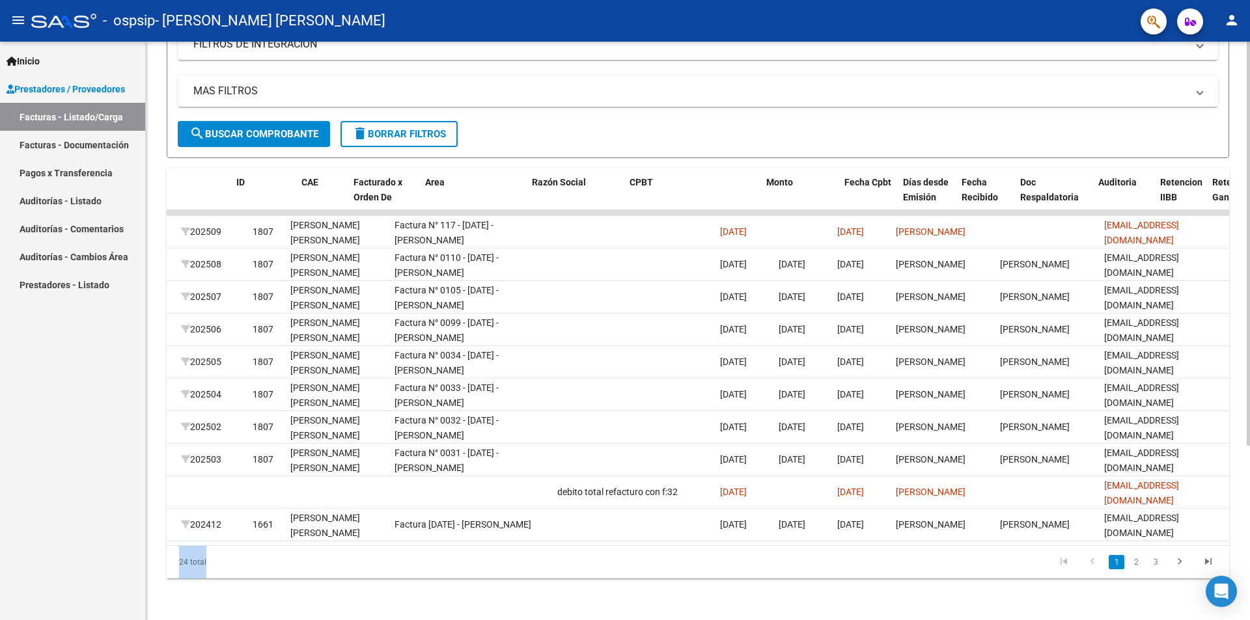
scroll to position [0, 0]
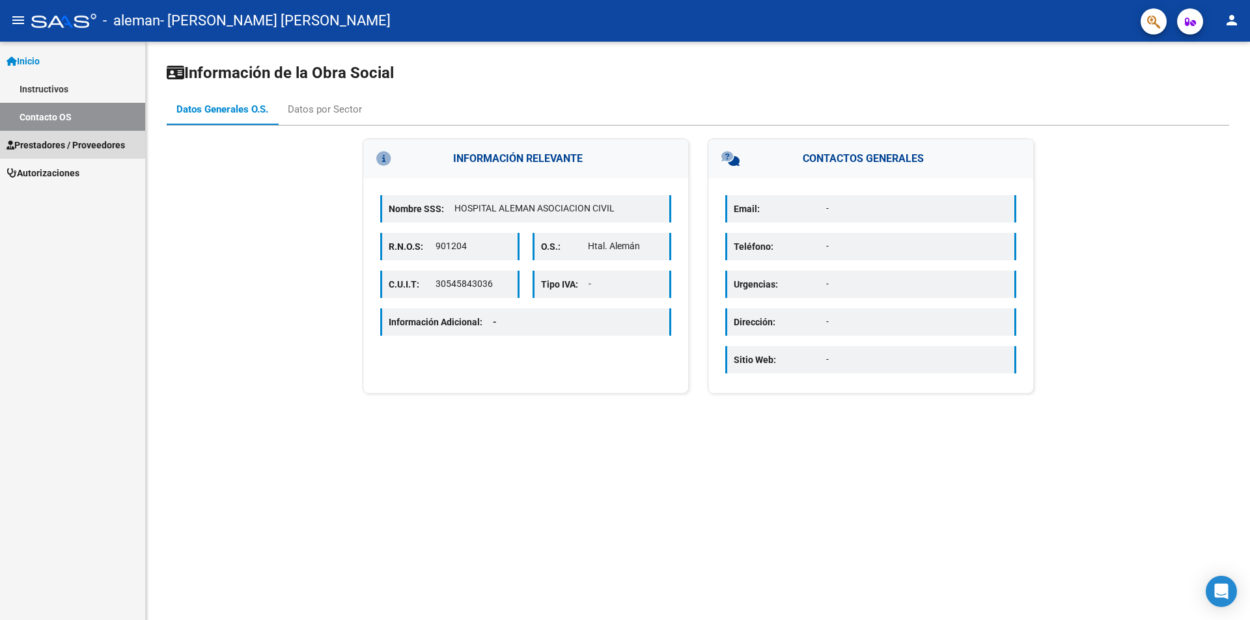
click at [57, 141] on span "Prestadores / Proveedores" at bounding box center [66, 145] width 118 height 14
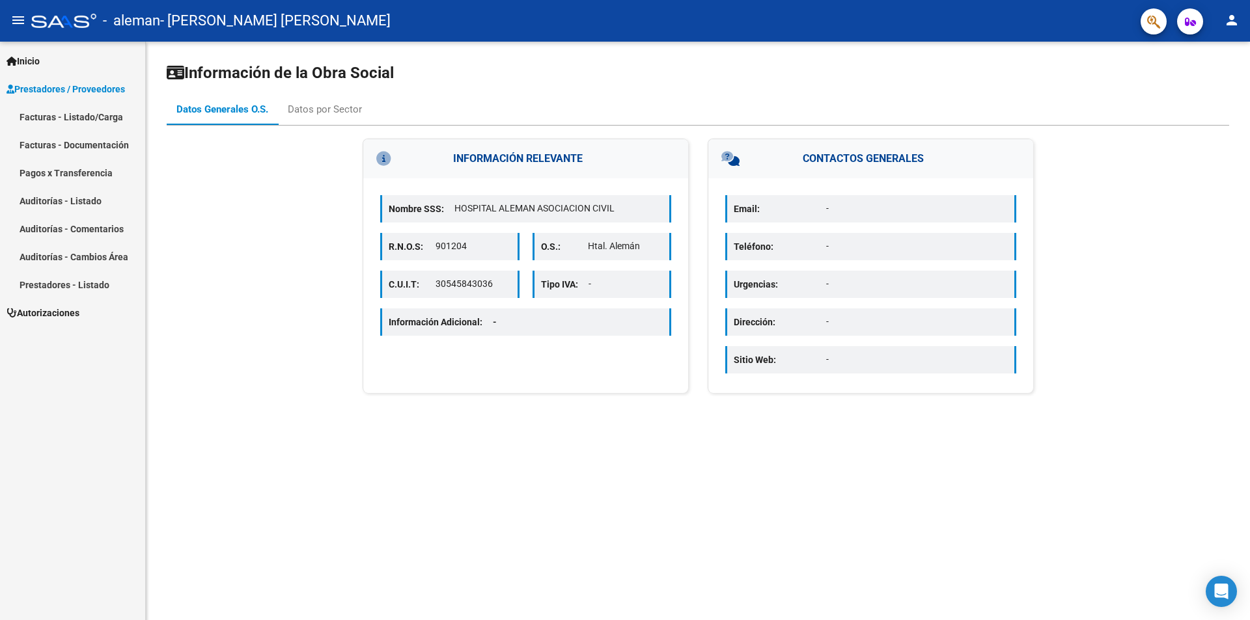
click at [81, 124] on link "Facturas - Listado/Carga" at bounding box center [72, 117] width 145 height 28
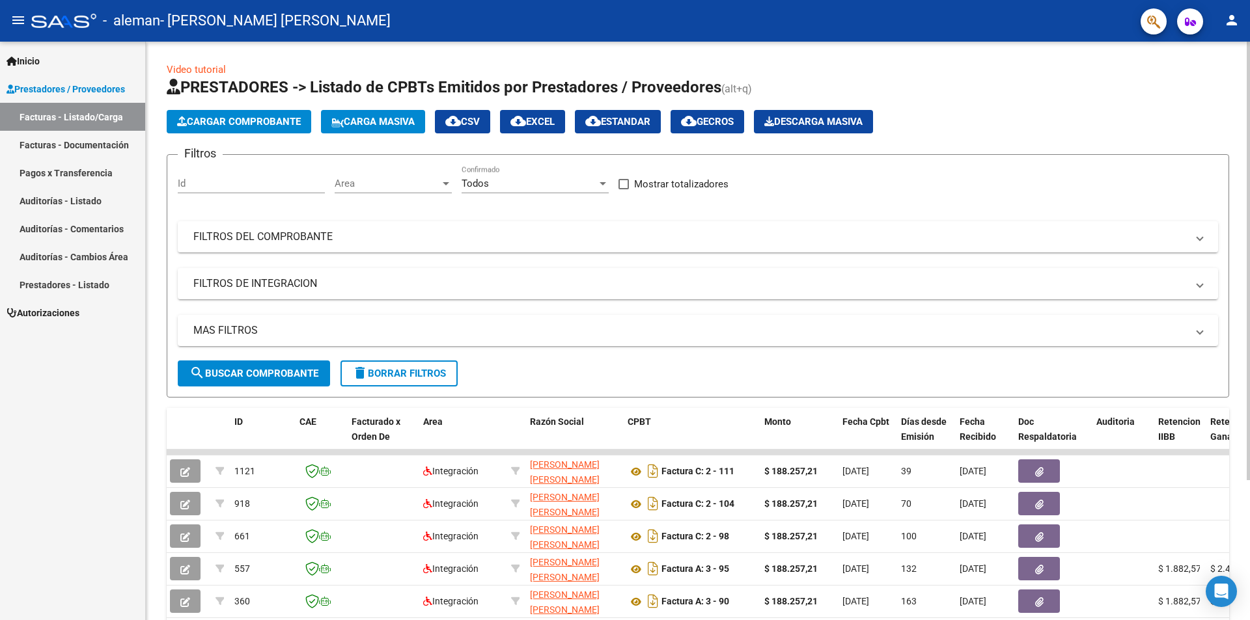
click at [244, 127] on span "Cargar Comprobante" at bounding box center [239, 122] width 124 height 12
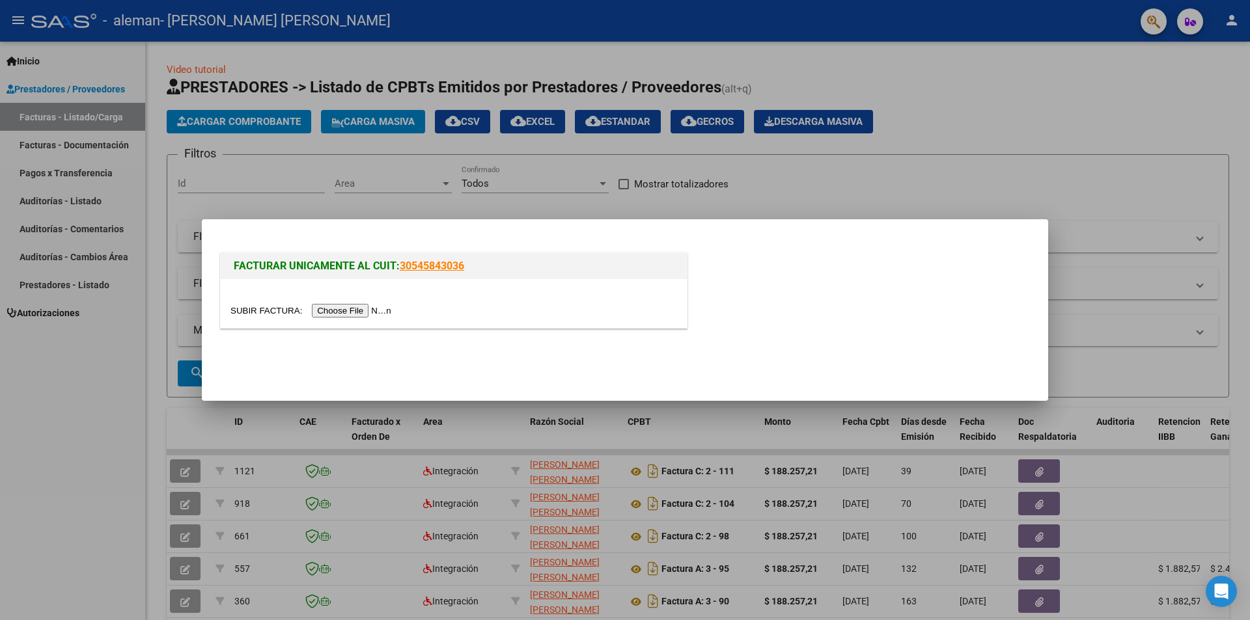
click at [340, 308] on input "file" at bounding box center [312, 311] width 165 height 14
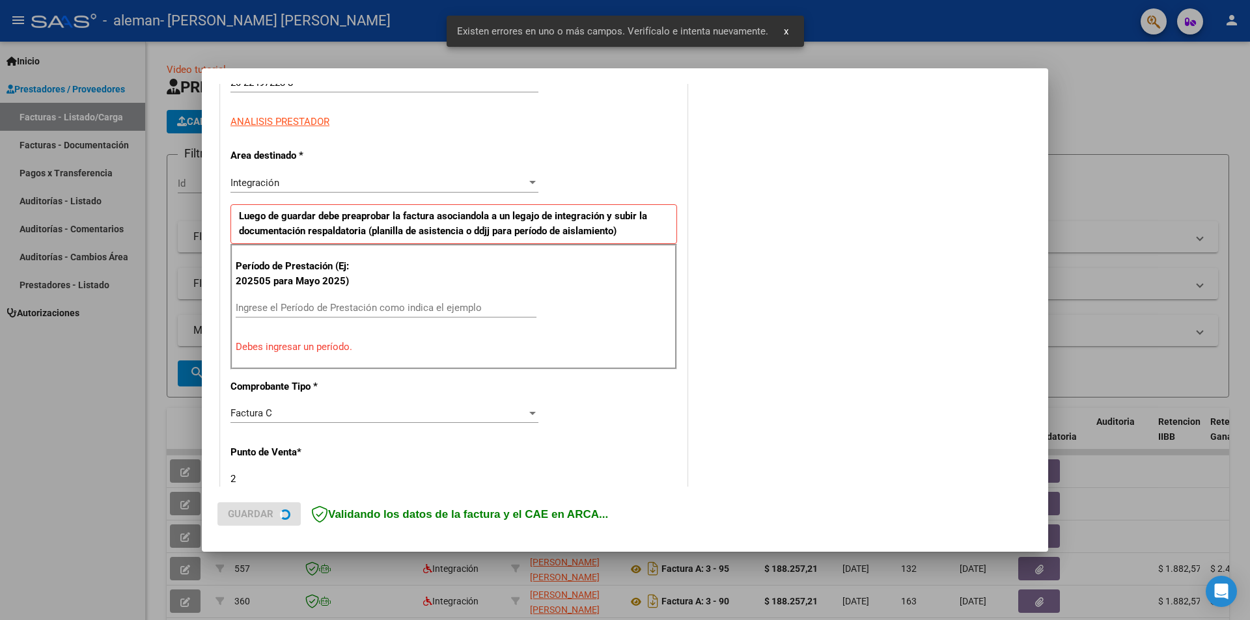
scroll to position [227, 0]
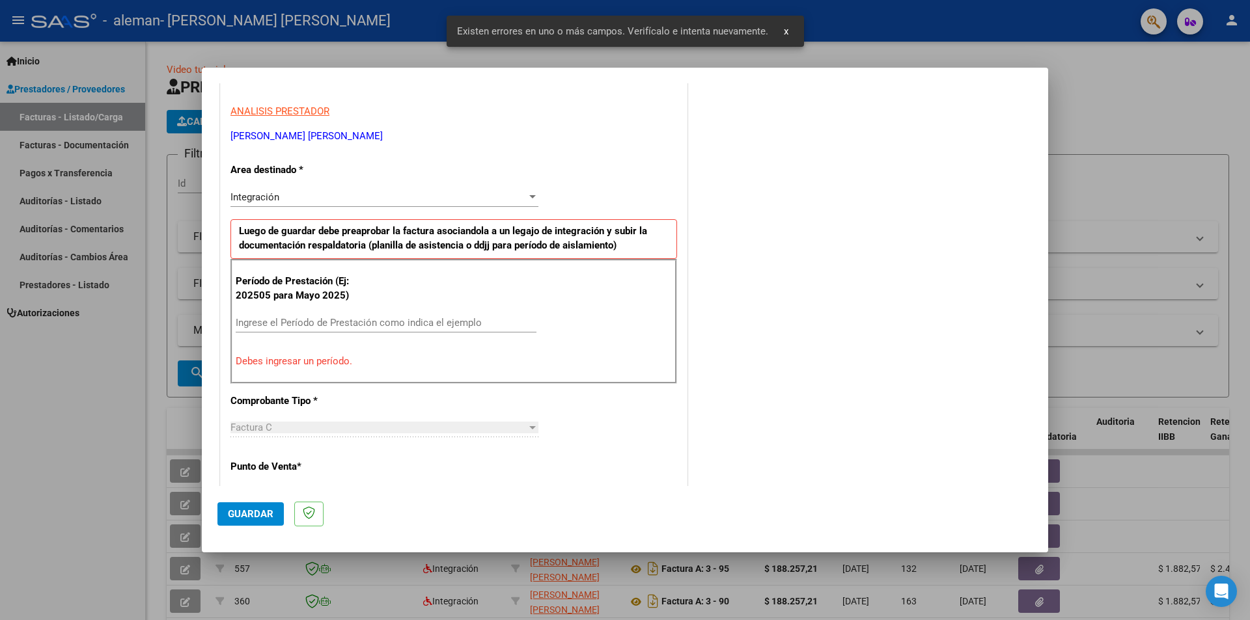
click at [294, 321] on input "Ingrese el Período de Prestación como indica el ejemplo" at bounding box center [386, 323] width 301 height 12
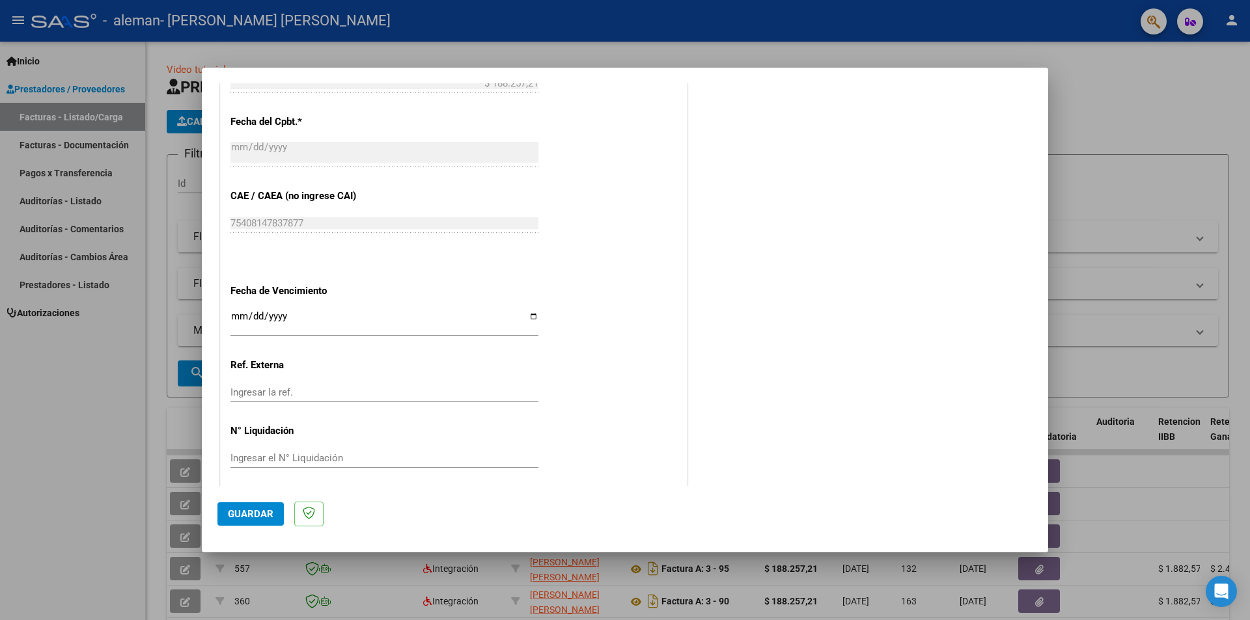
scroll to position [743, 0]
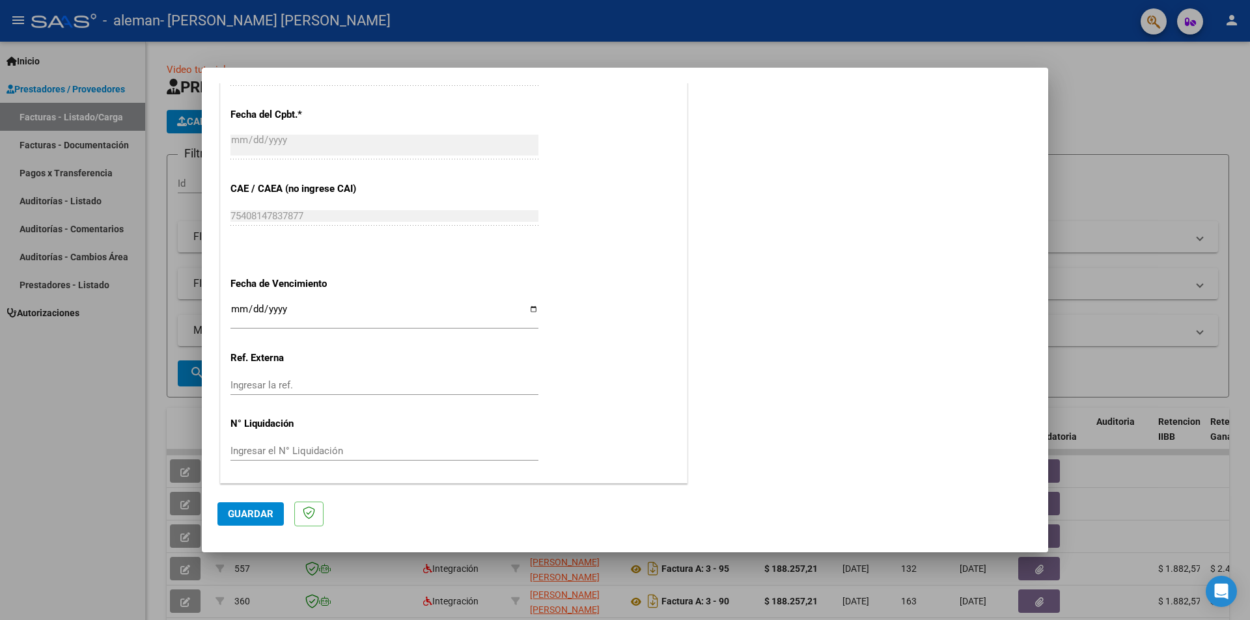
type input "202509"
click at [527, 314] on input "Ingresar la fecha" at bounding box center [384, 314] width 308 height 21
type input "[DATE]"
click at [252, 519] on span "Guardar" at bounding box center [251, 514] width 46 height 12
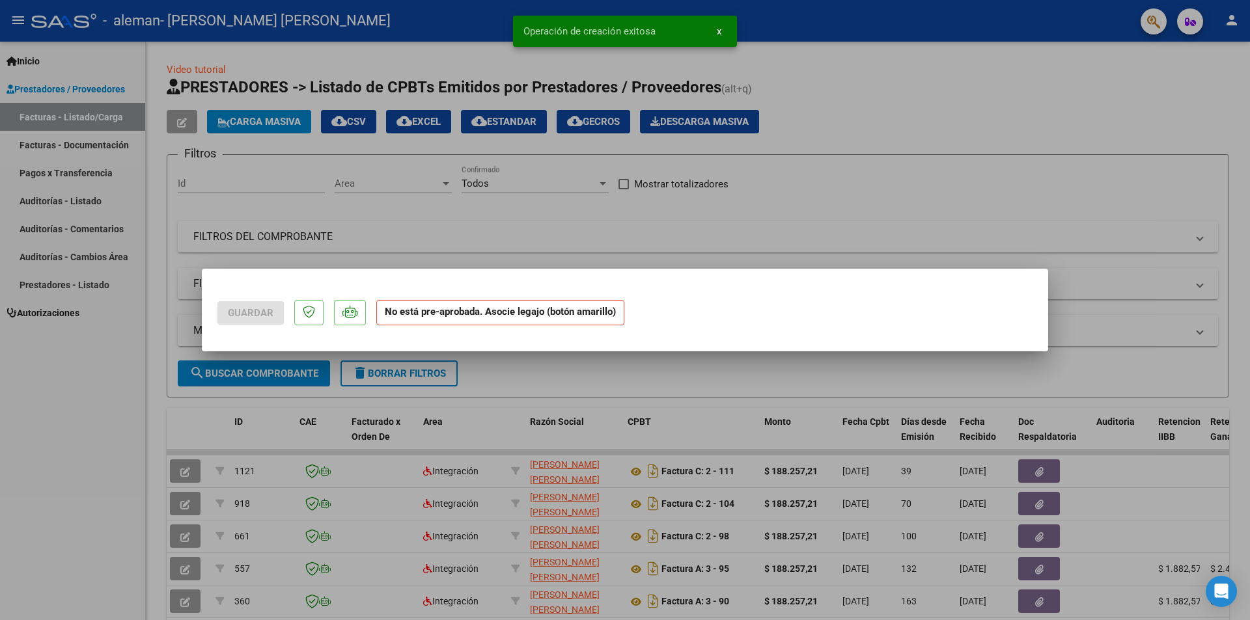
scroll to position [0, 0]
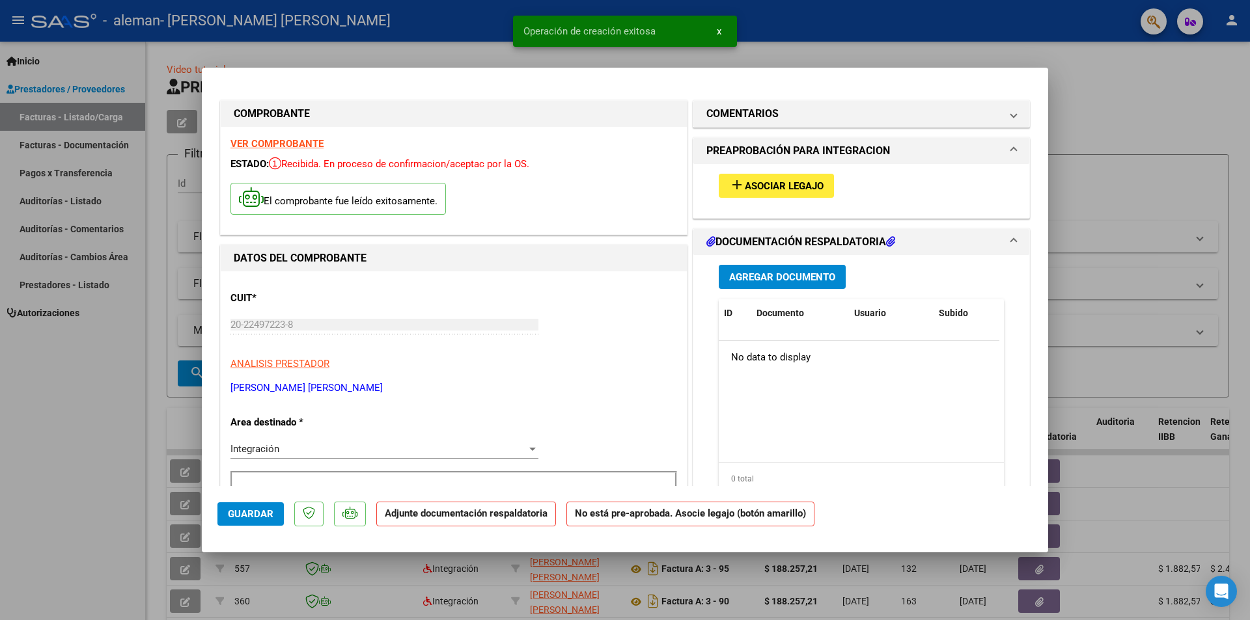
click at [786, 194] on button "add Asociar Legajo" at bounding box center [776, 186] width 115 height 24
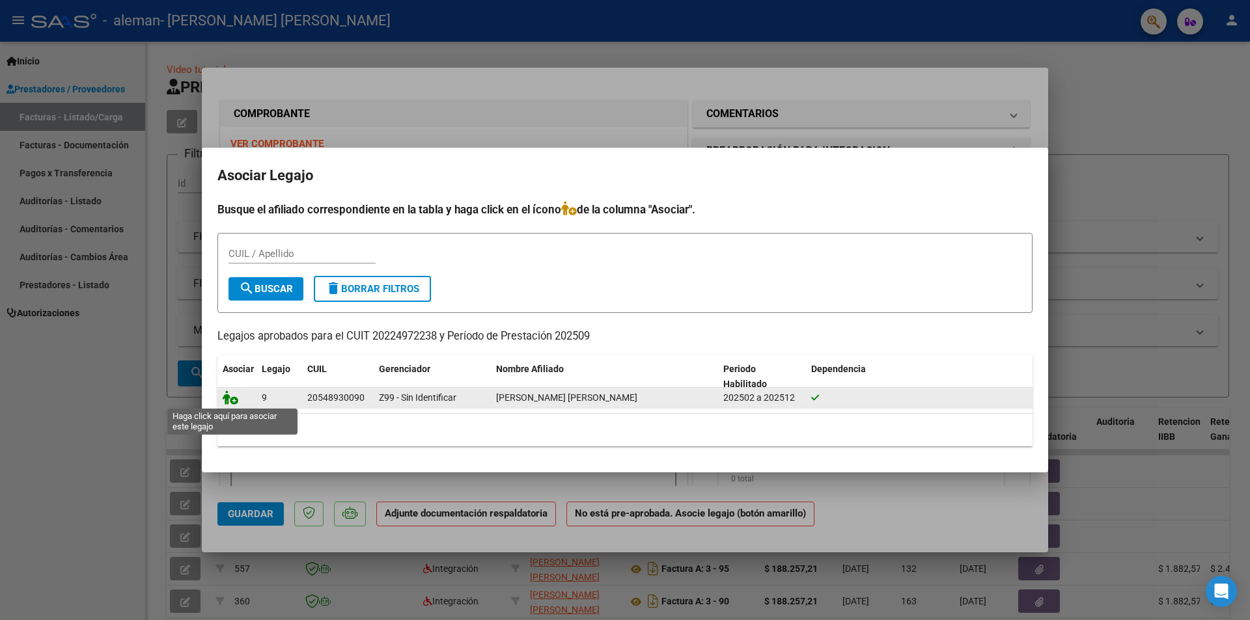
click at [228, 404] on icon at bounding box center [231, 398] width 16 height 14
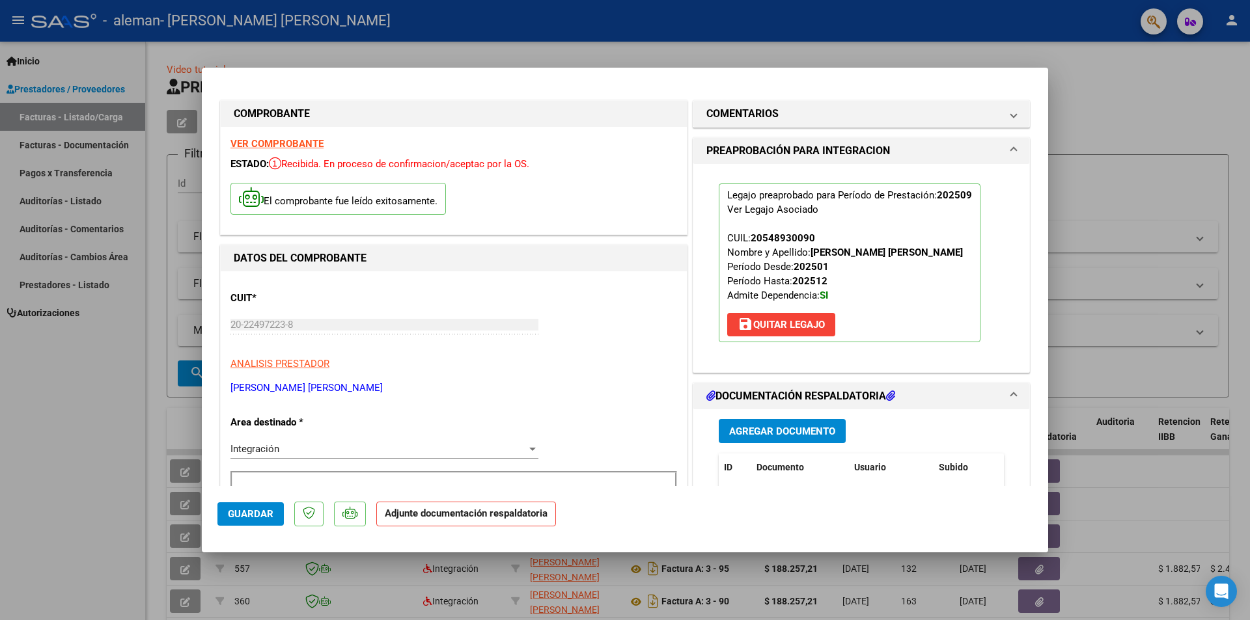
click at [812, 427] on span "Agregar Documento" at bounding box center [782, 432] width 106 height 12
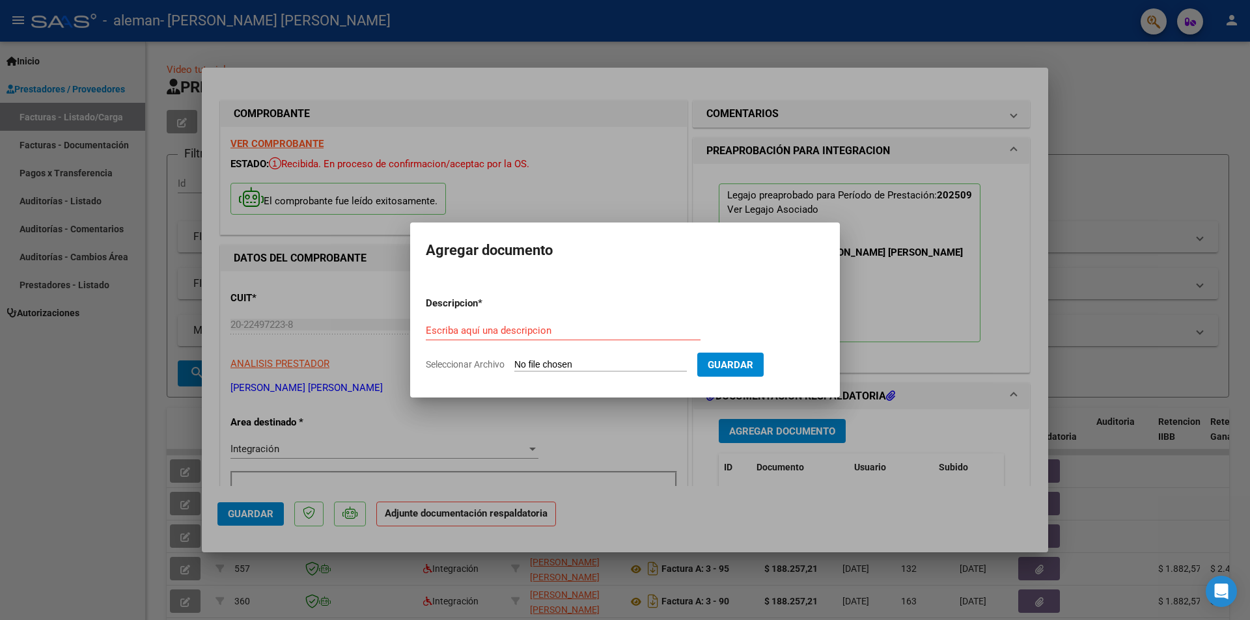
click at [551, 365] on input "Seleccionar Archivo" at bounding box center [600, 365] width 172 height 12
type input "C:\fakepath\PLANILLA DE ASISTENCIA_SEPTIEMBRE2025_LAUTARO_LAROTONDA.pdf"
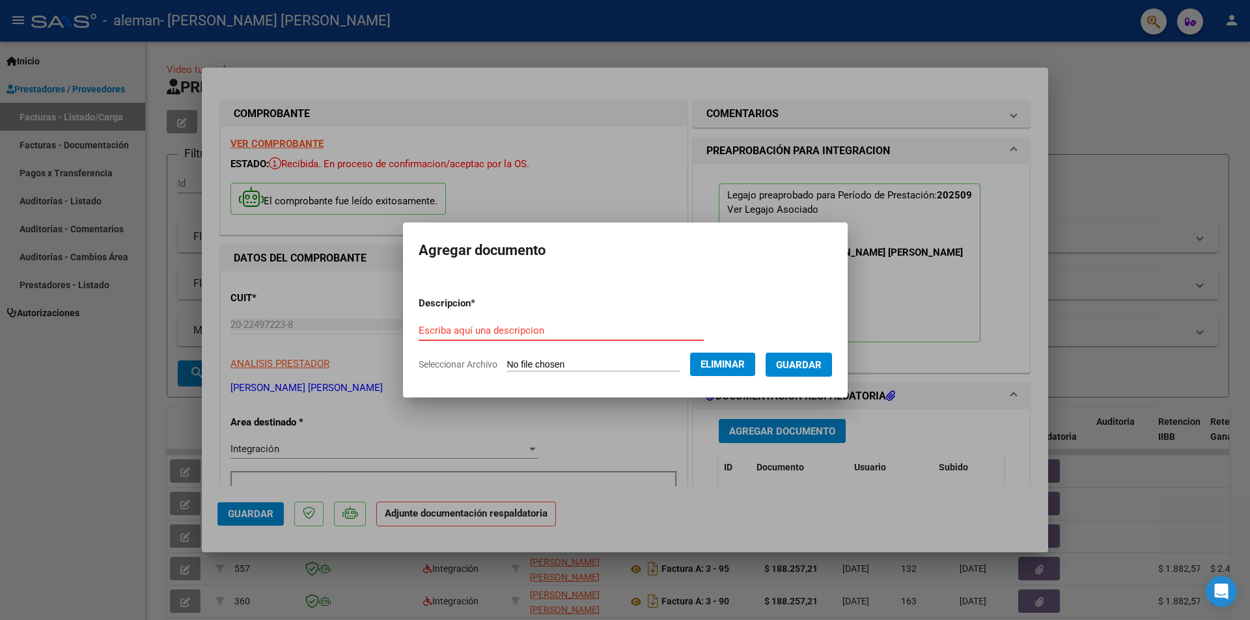
click at [502, 325] on input "Escriba aquí una descripcion" at bounding box center [561, 331] width 285 height 12
type input "Planilla de Asistencia [DATE] - [PERSON_NAME]"
click at [832, 367] on button "Guardar" at bounding box center [798, 365] width 66 height 24
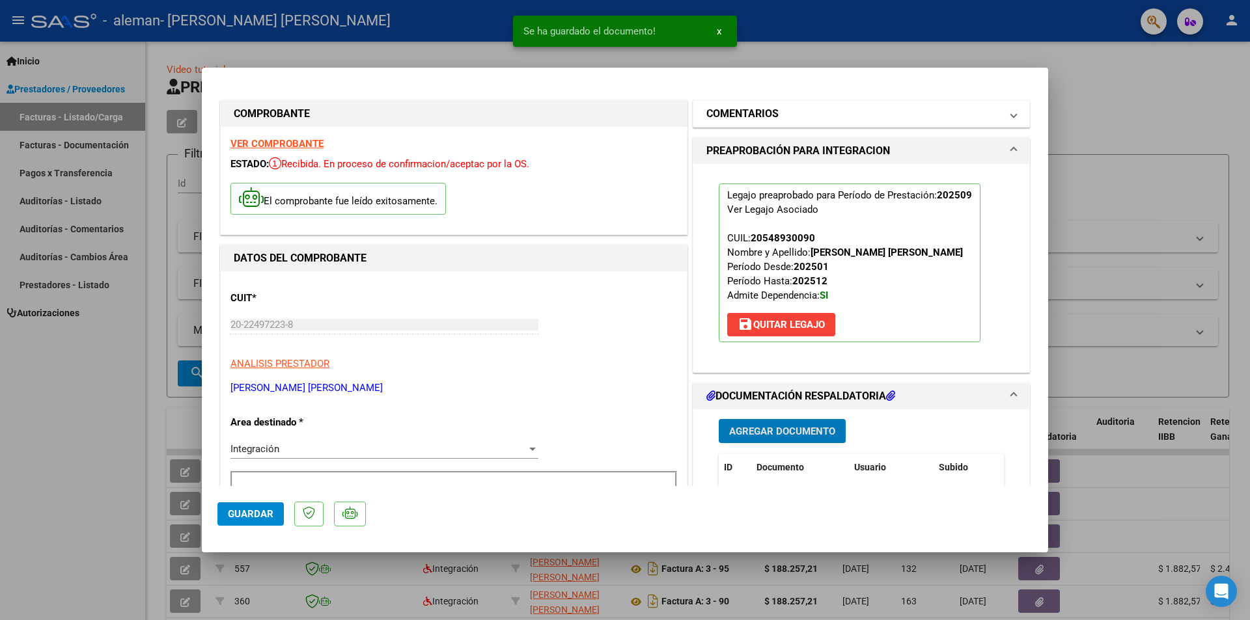
click at [760, 111] on h1 "COMENTARIOS" at bounding box center [742, 114] width 72 height 16
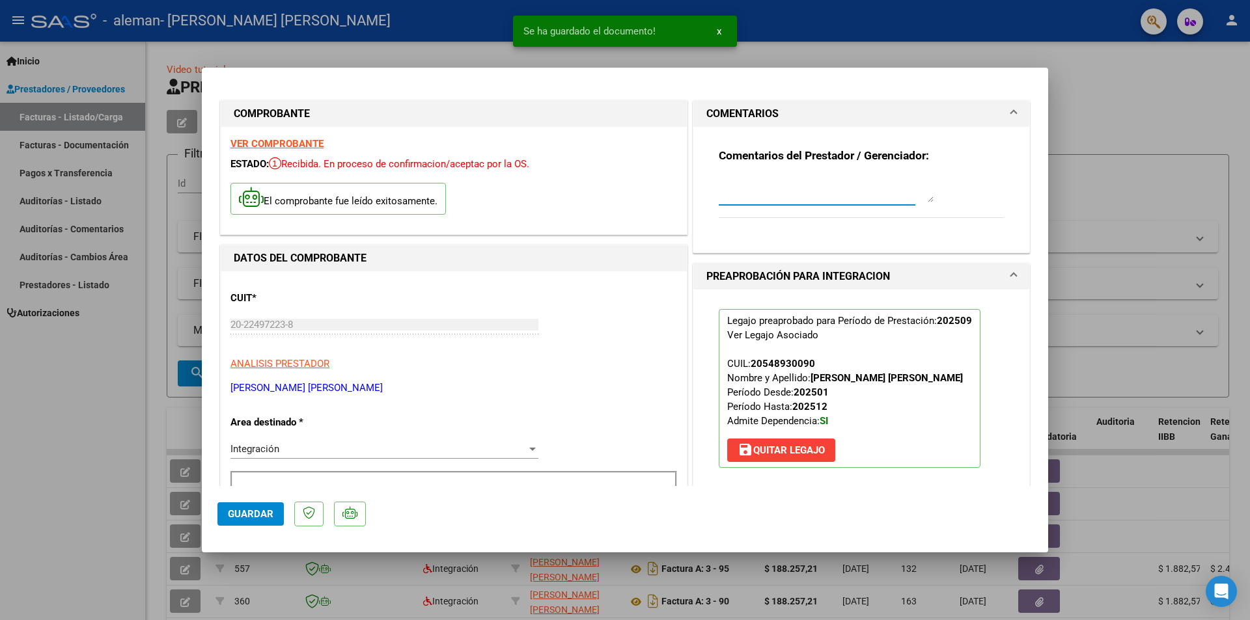
click at [763, 195] on textarea at bounding box center [826, 189] width 215 height 26
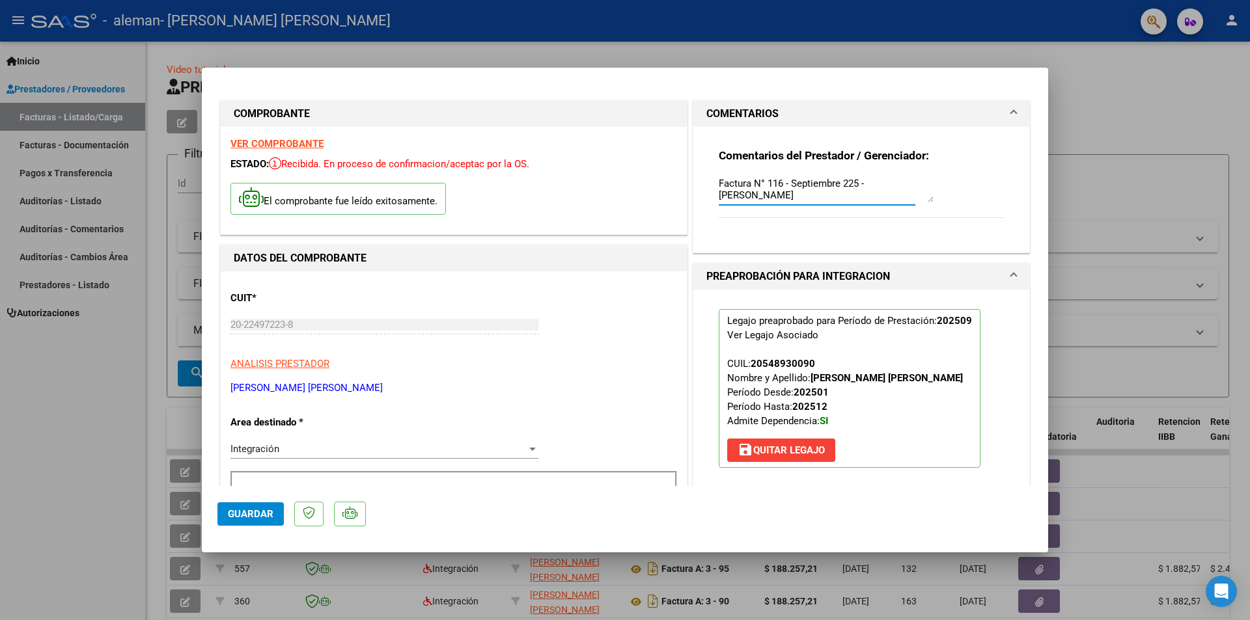
type textarea "Factura N° 116 - Septiembre 225 - [PERSON_NAME]"
click at [273, 511] on button "Guardar" at bounding box center [250, 514] width 66 height 23
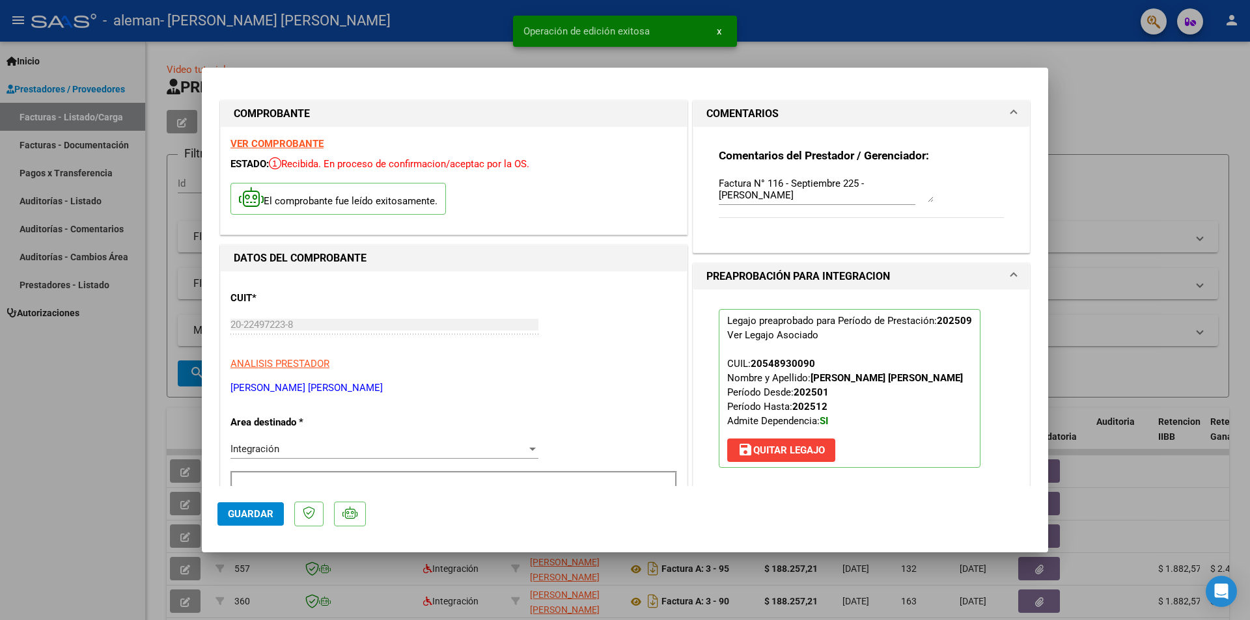
click at [1078, 168] on div at bounding box center [625, 310] width 1250 height 620
type input "$ 0,00"
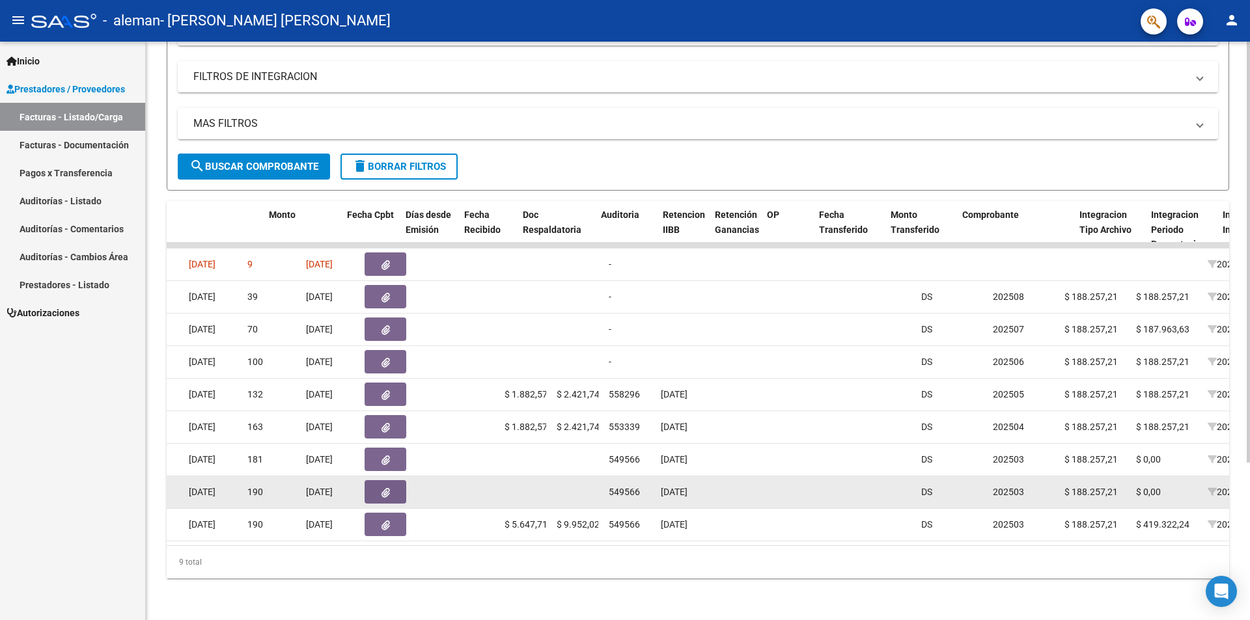
scroll to position [0, 497]
